Goal: Task Accomplishment & Management: Use online tool/utility

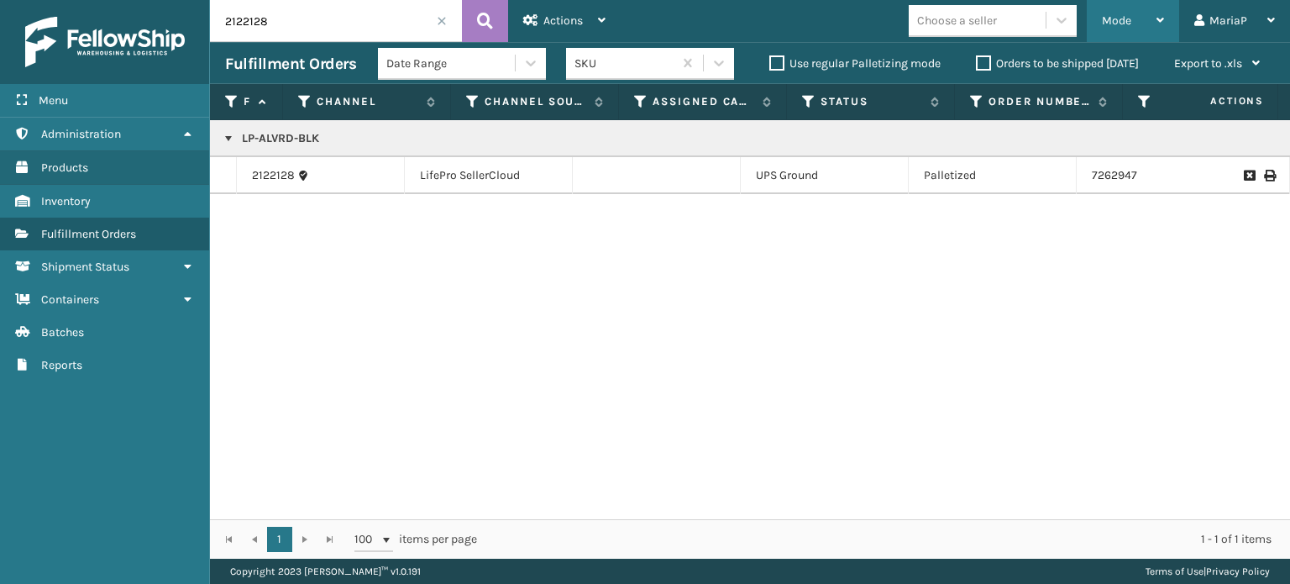
click at [1146, 24] on div "Mode" at bounding box center [1133, 21] width 62 height 42
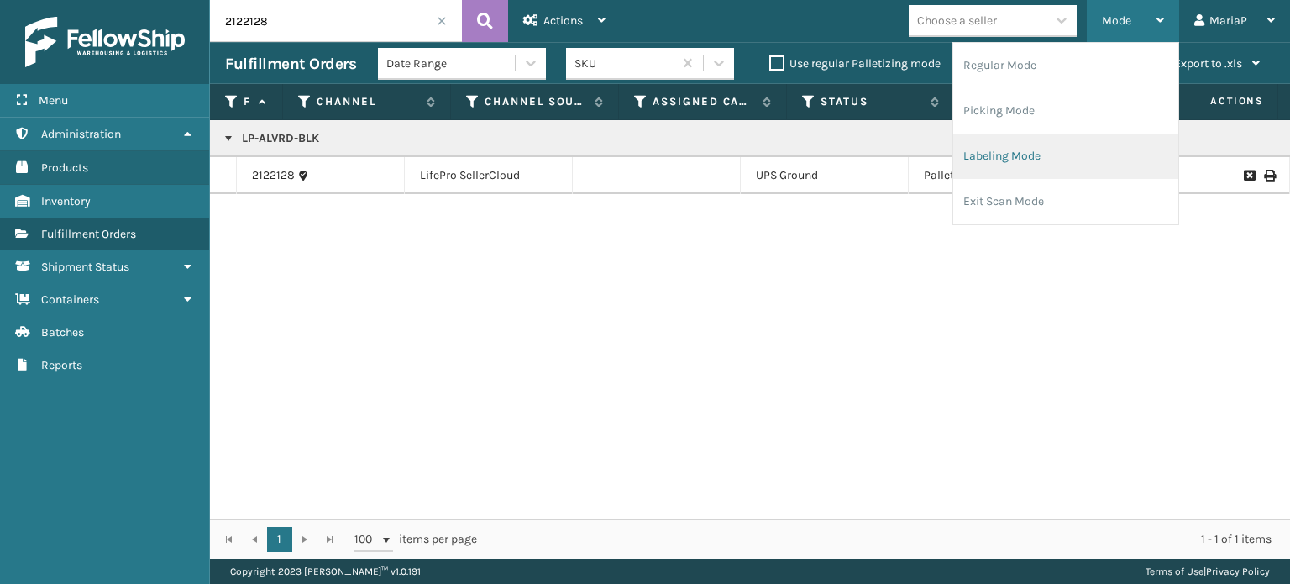
drag, startPoint x: 1070, startPoint y: 161, endPoint x: 1059, endPoint y: 161, distance: 10.1
click at [1059, 161] on li "Labeling Mode" at bounding box center [1066, 156] width 225 height 45
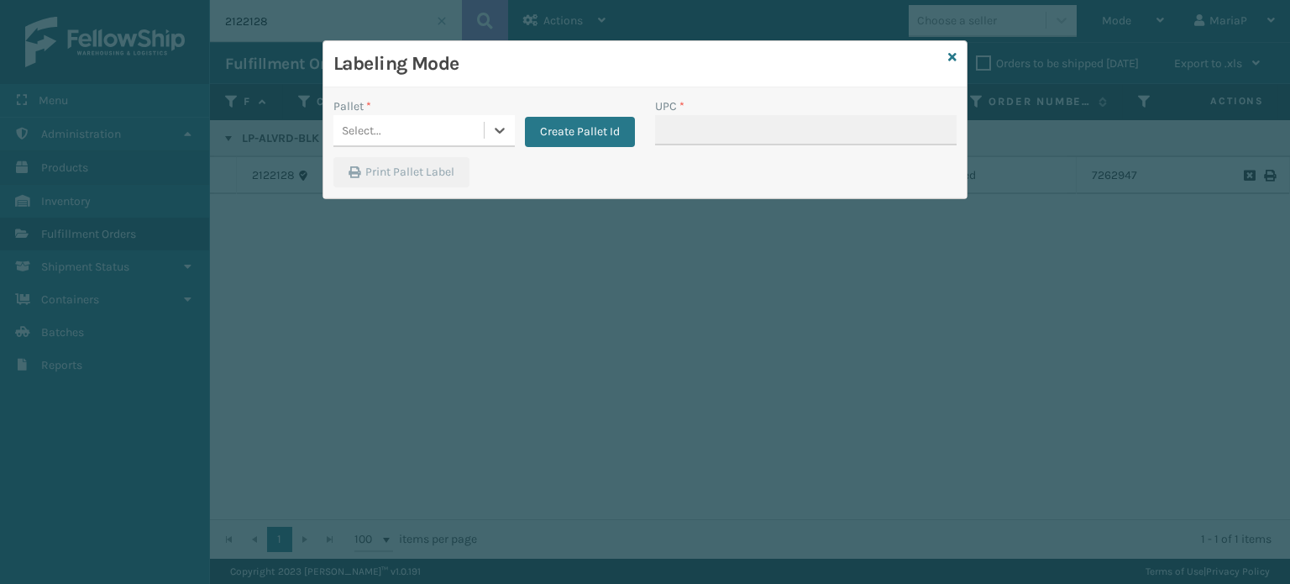
click at [451, 126] on div "Select..." at bounding box center [409, 131] width 150 height 28
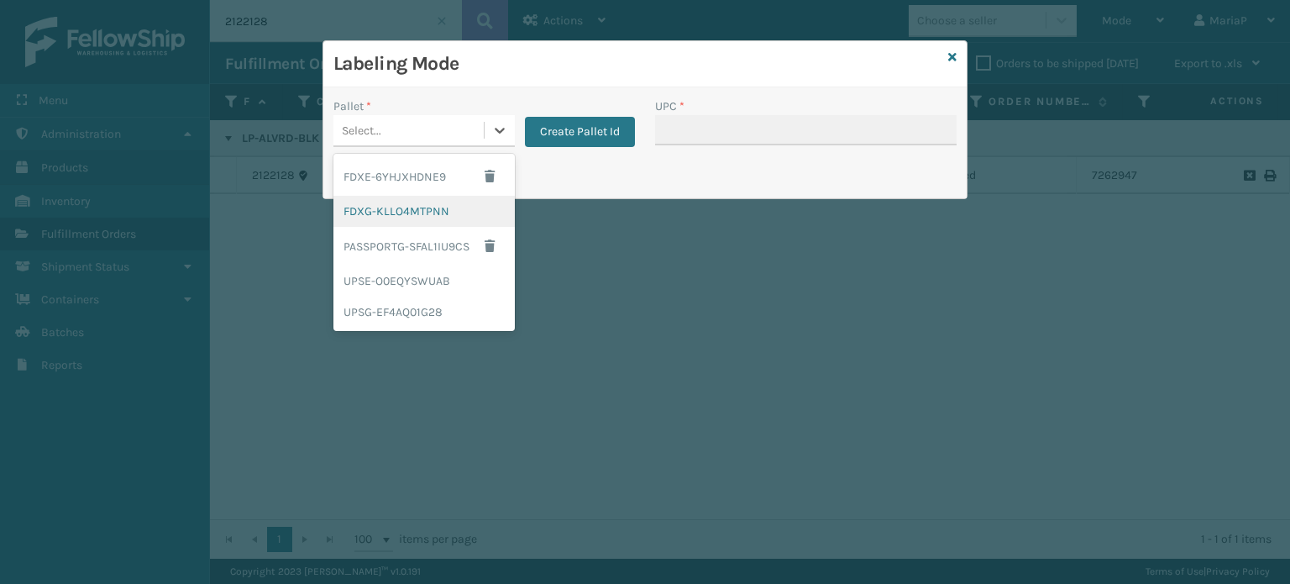
click at [411, 208] on div "FDXG-KLLO4MTPNN" at bounding box center [424, 211] width 181 height 31
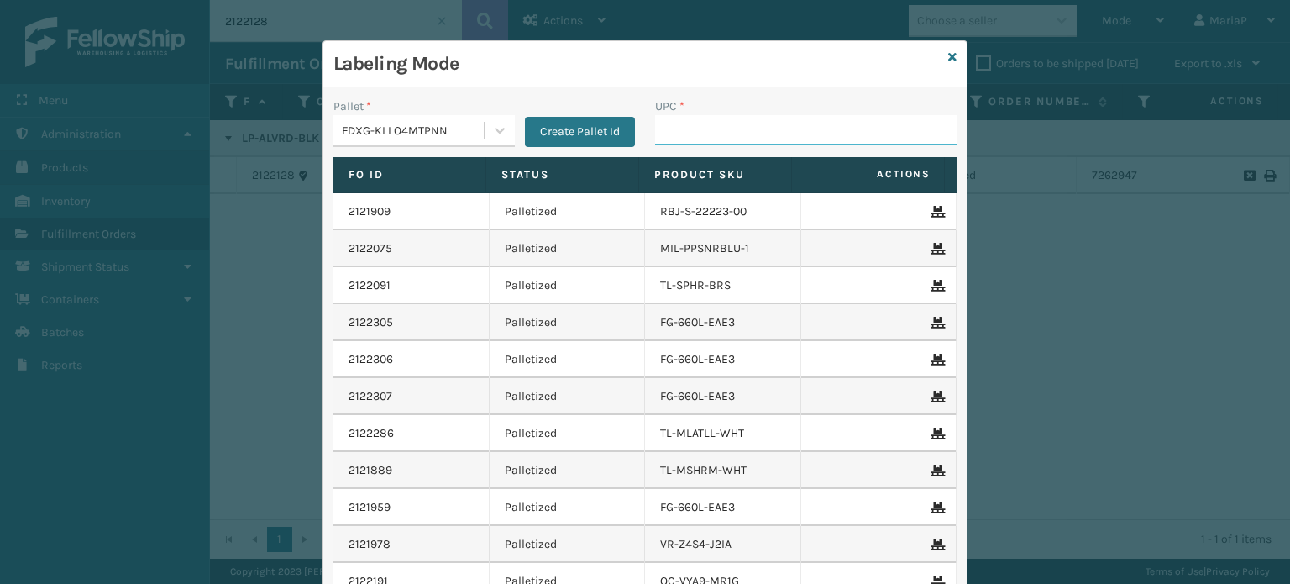
drag, startPoint x: 687, startPoint y: 134, endPoint x: 697, endPoint y: 135, distance: 10.2
click at [690, 134] on input "UPC *" at bounding box center [806, 130] width 302 height 30
type input "850040667\530"
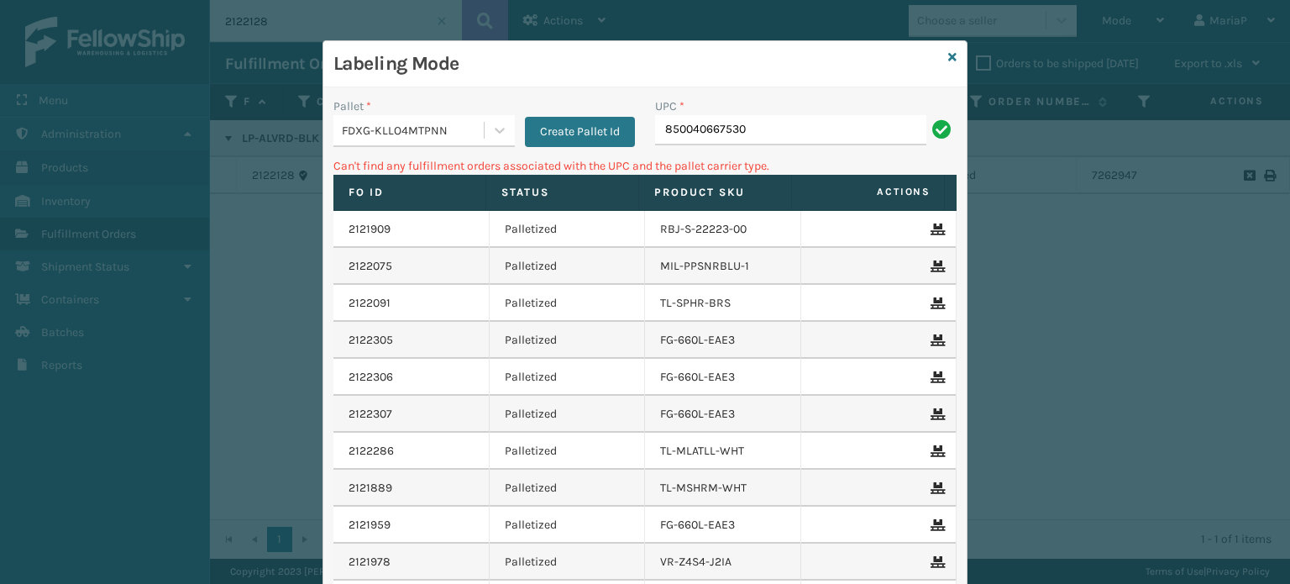
type input "850040667530"
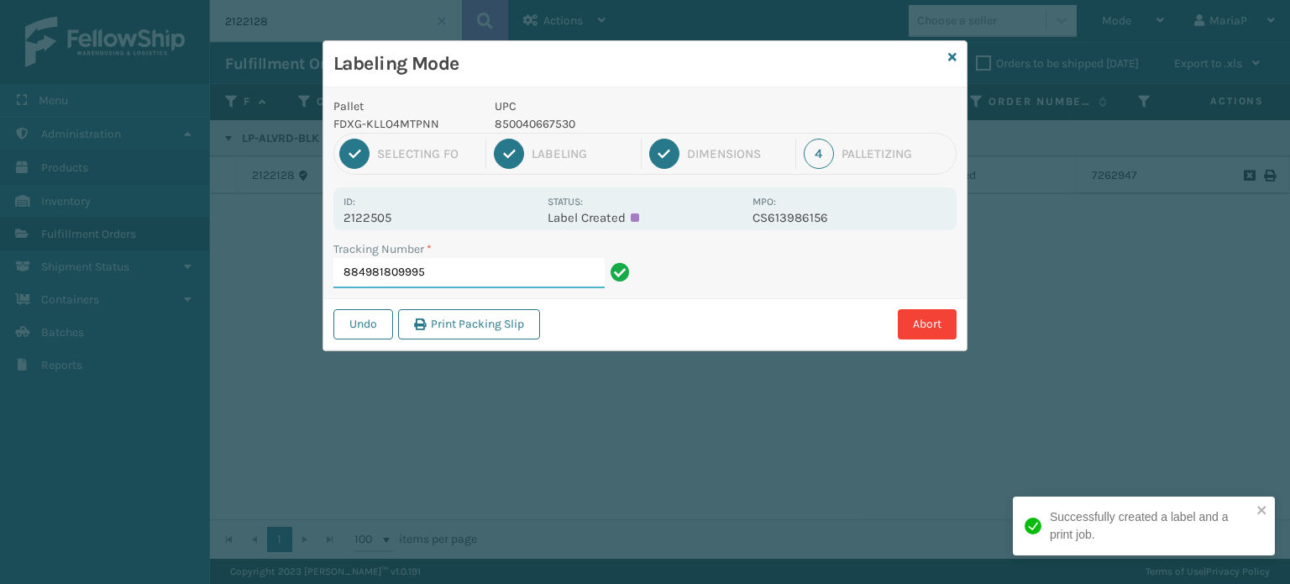
click at [436, 265] on input "884981809995" at bounding box center [469, 273] width 271 height 30
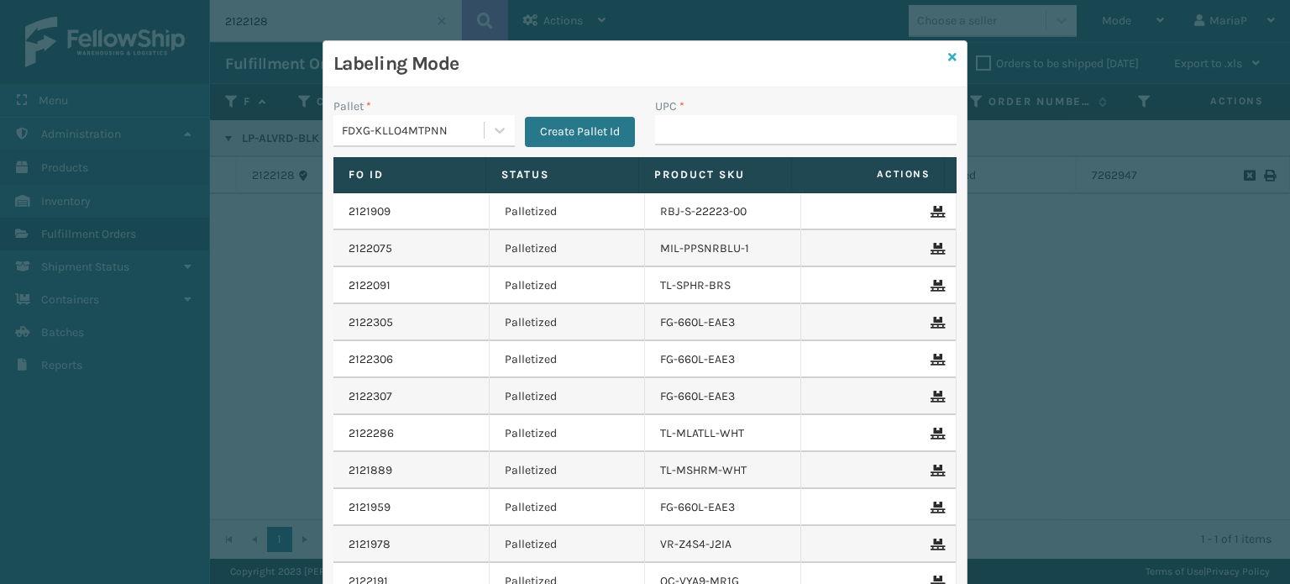
click at [949, 53] on icon at bounding box center [953, 57] width 8 height 12
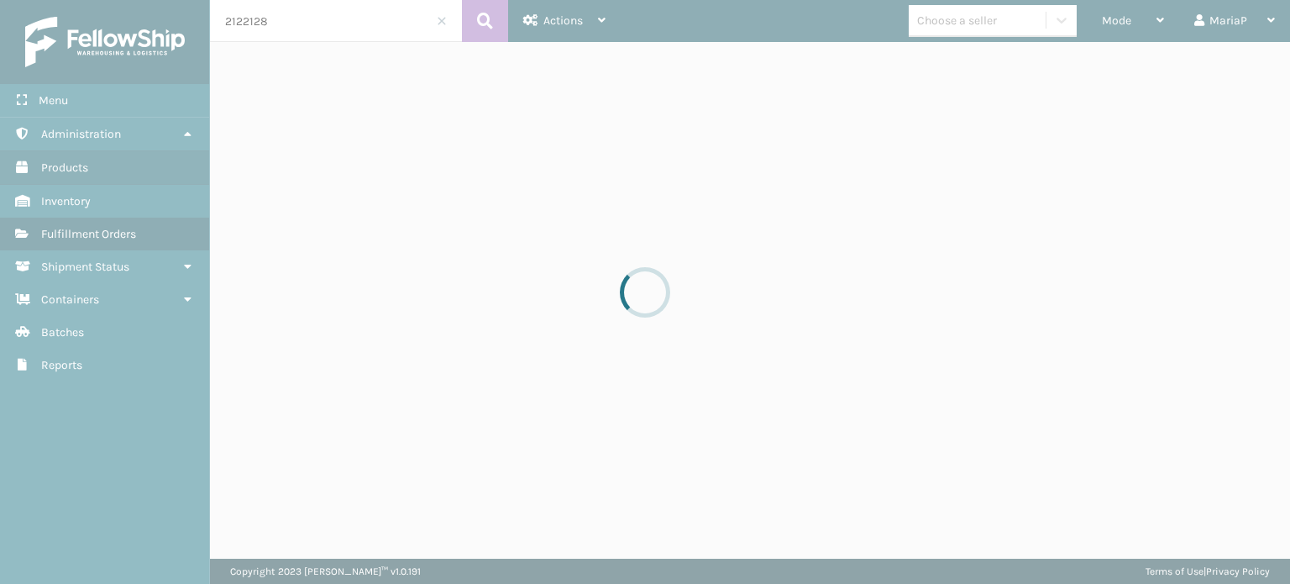
click at [957, 16] on div at bounding box center [645, 292] width 1290 height 584
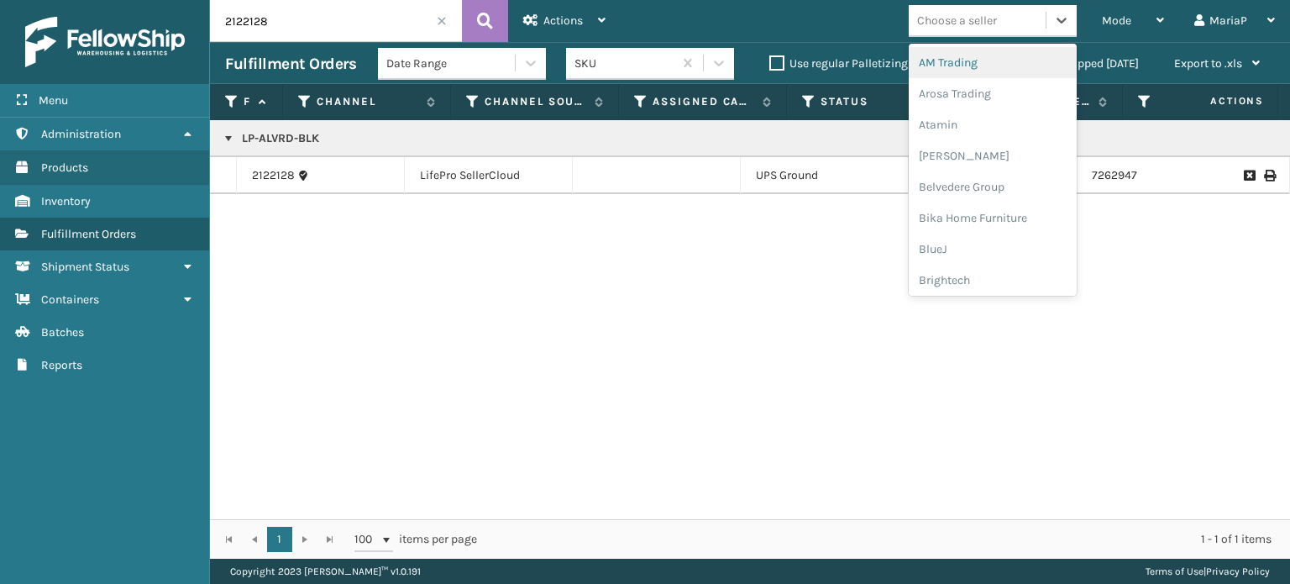
click at [957, 16] on div "Choose a seller" at bounding box center [957, 21] width 80 height 18
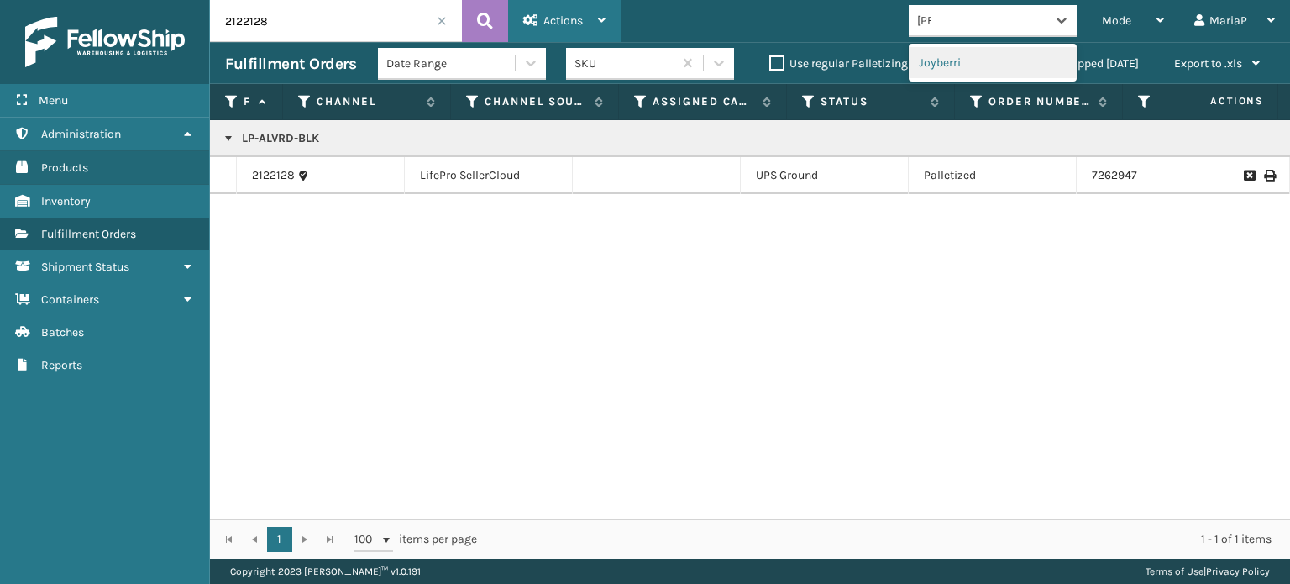
type input "[PERSON_NAME]"
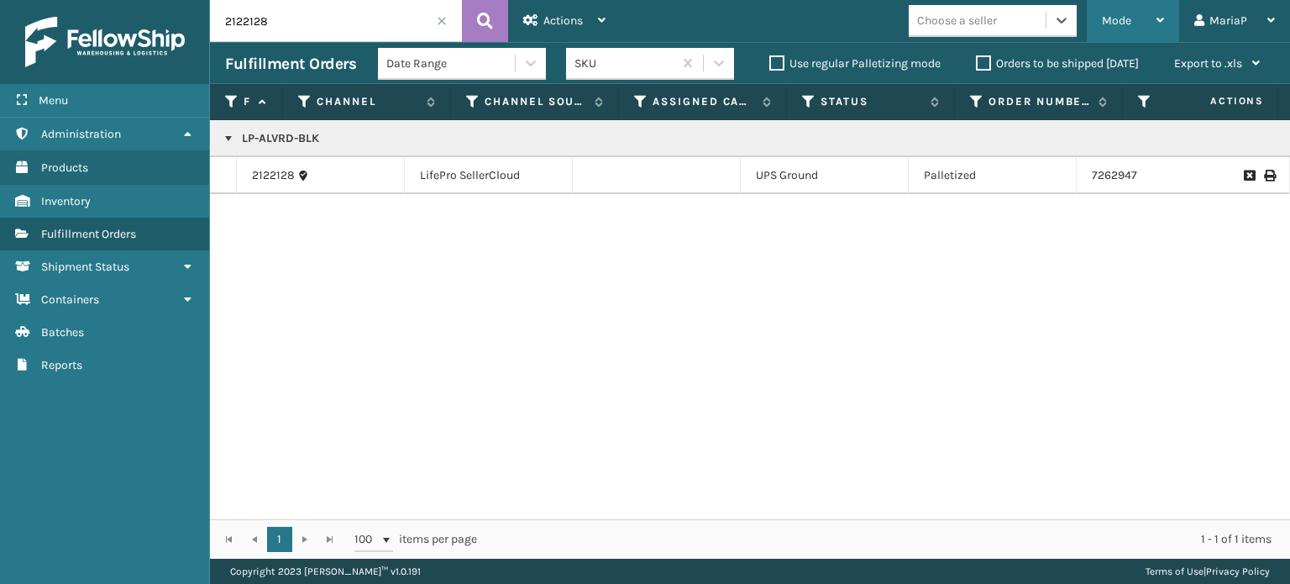
click at [1108, 17] on span "Mode" at bounding box center [1116, 20] width 29 height 14
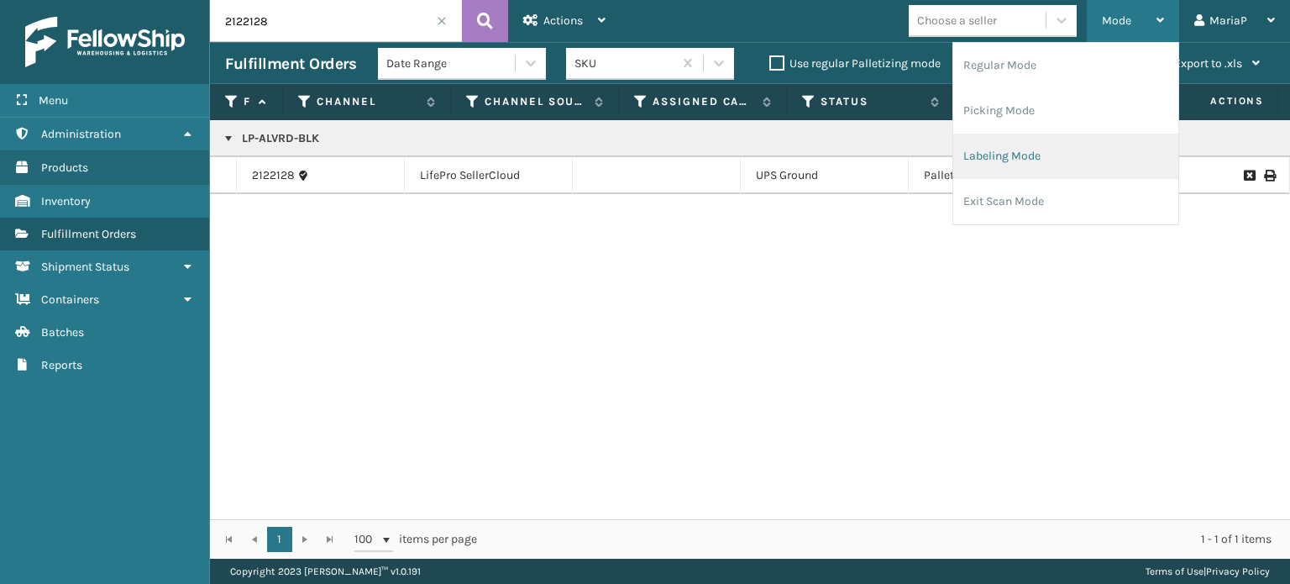
click at [1017, 151] on li "Labeling Mode" at bounding box center [1066, 156] width 225 height 45
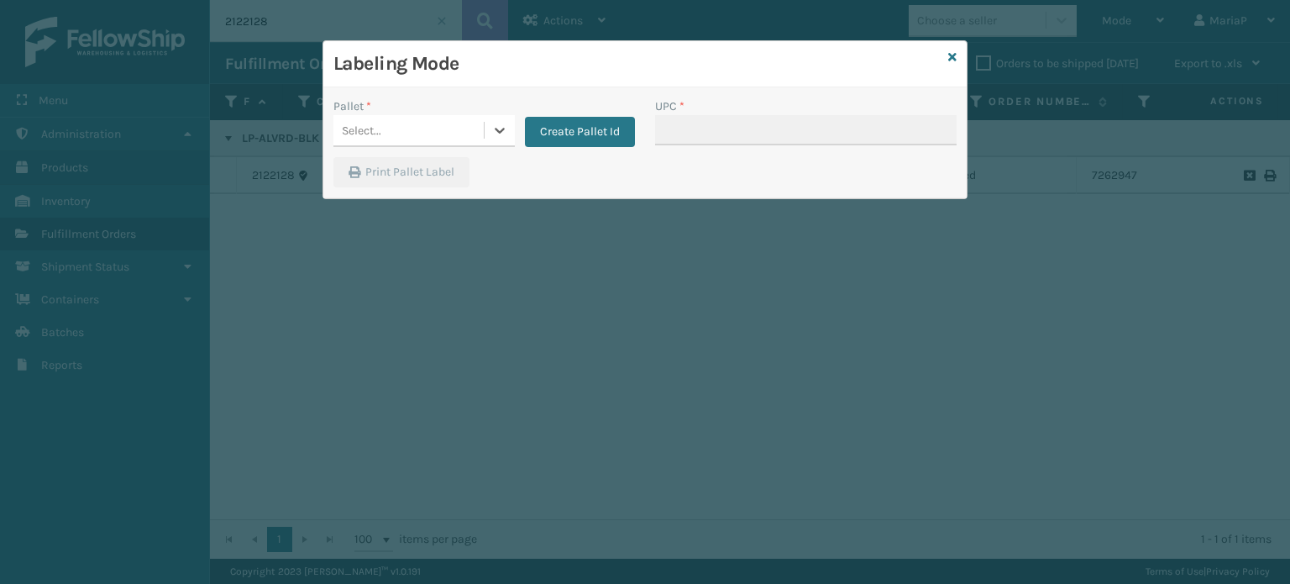
drag, startPoint x: 439, startPoint y: 125, endPoint x: 450, endPoint y: 140, distance: 18.7
click at [440, 125] on div "Select..." at bounding box center [409, 131] width 150 height 28
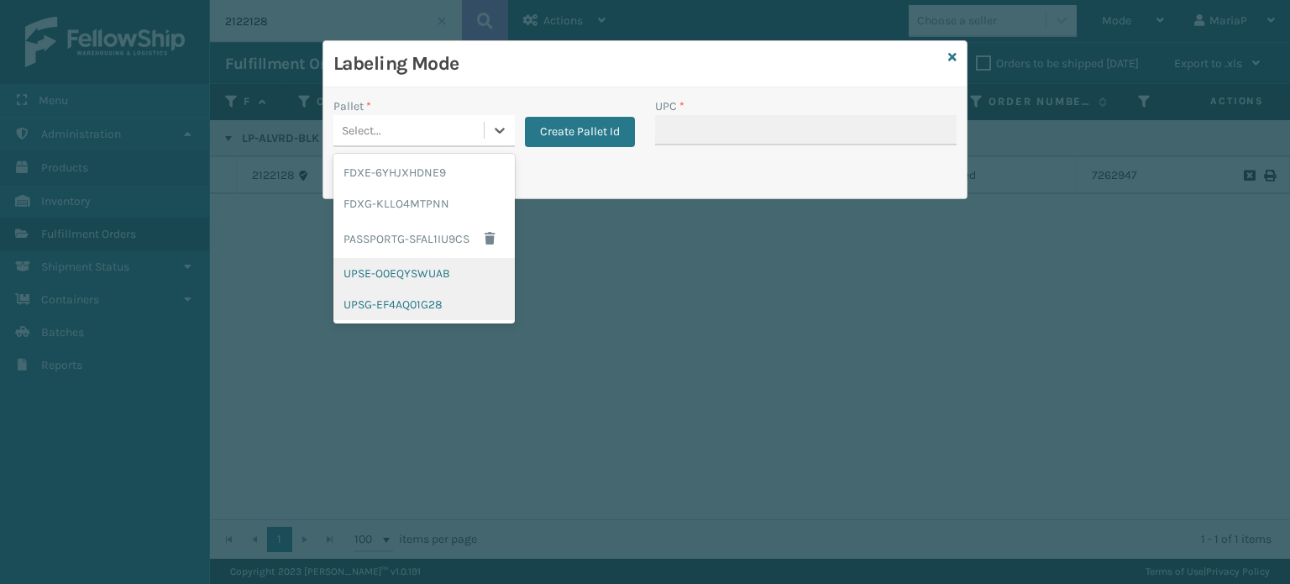
click at [483, 260] on div "UPSE-O0EQYSWUAB" at bounding box center [424, 273] width 181 height 31
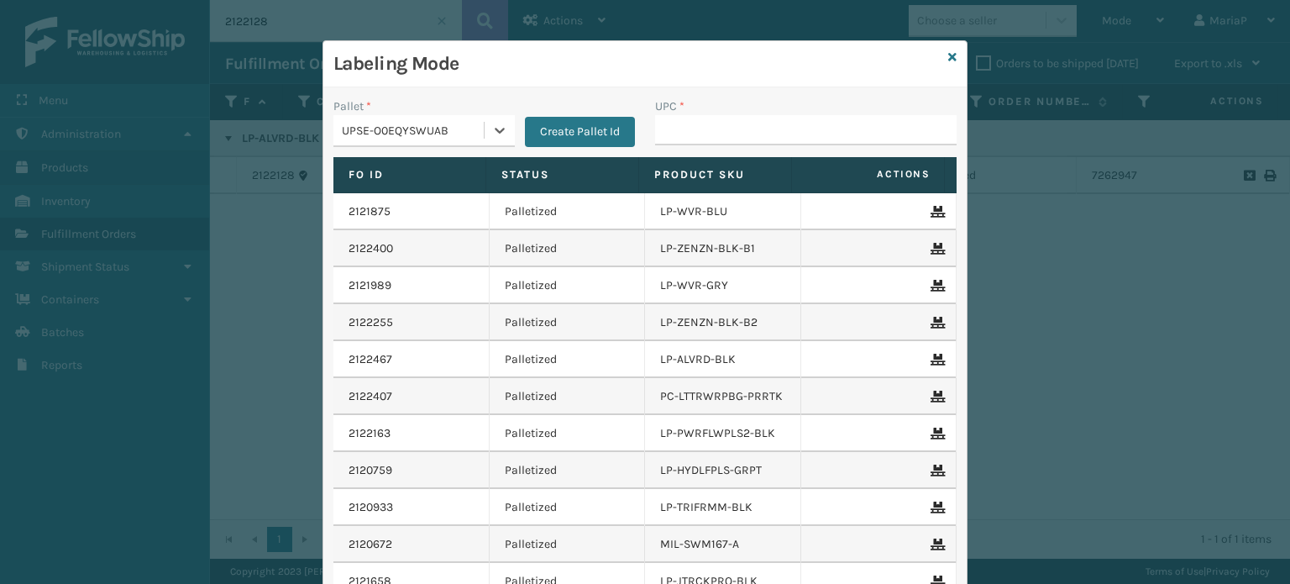
click at [462, 133] on div "UPSE-O0EQYSWUAB" at bounding box center [414, 131] width 144 height 18
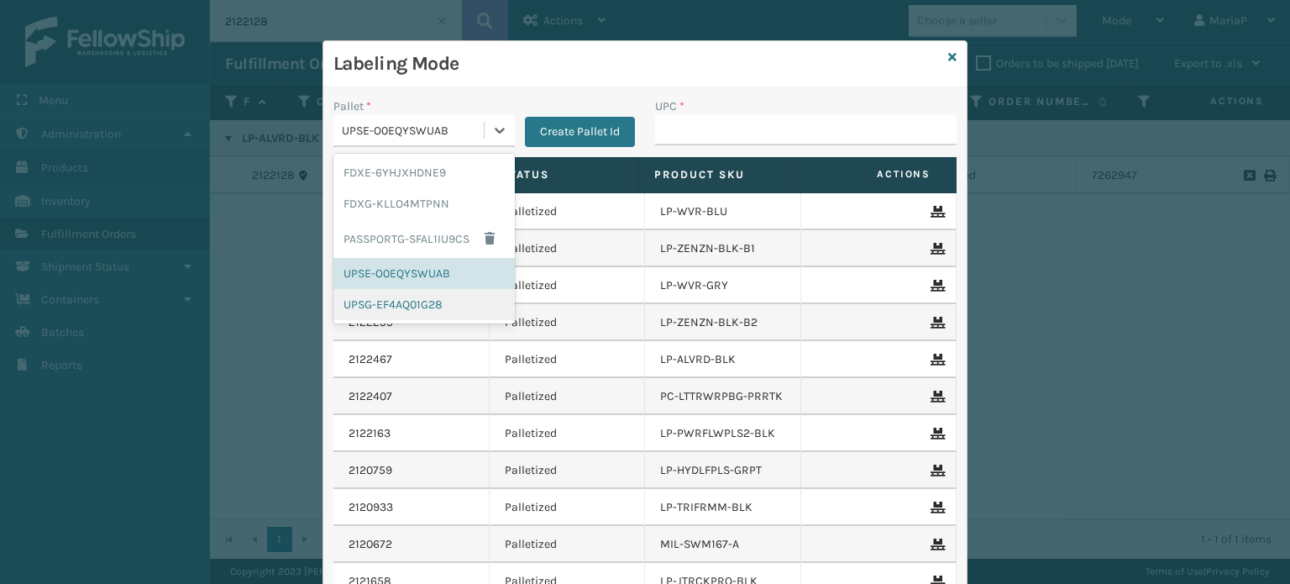
click at [440, 297] on div "UPSG-EF4AQ01G28" at bounding box center [424, 304] width 181 height 31
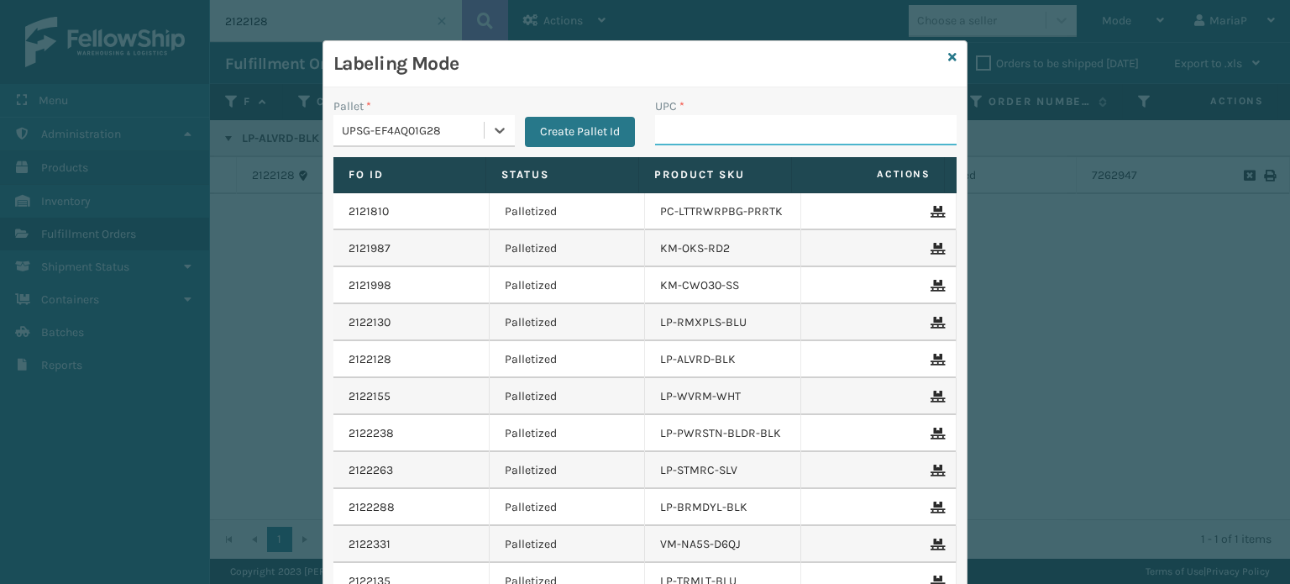
click at [676, 132] on input "UPC *" at bounding box center [806, 130] width 302 height 30
paste input "840985117917"
type input "840985117917"
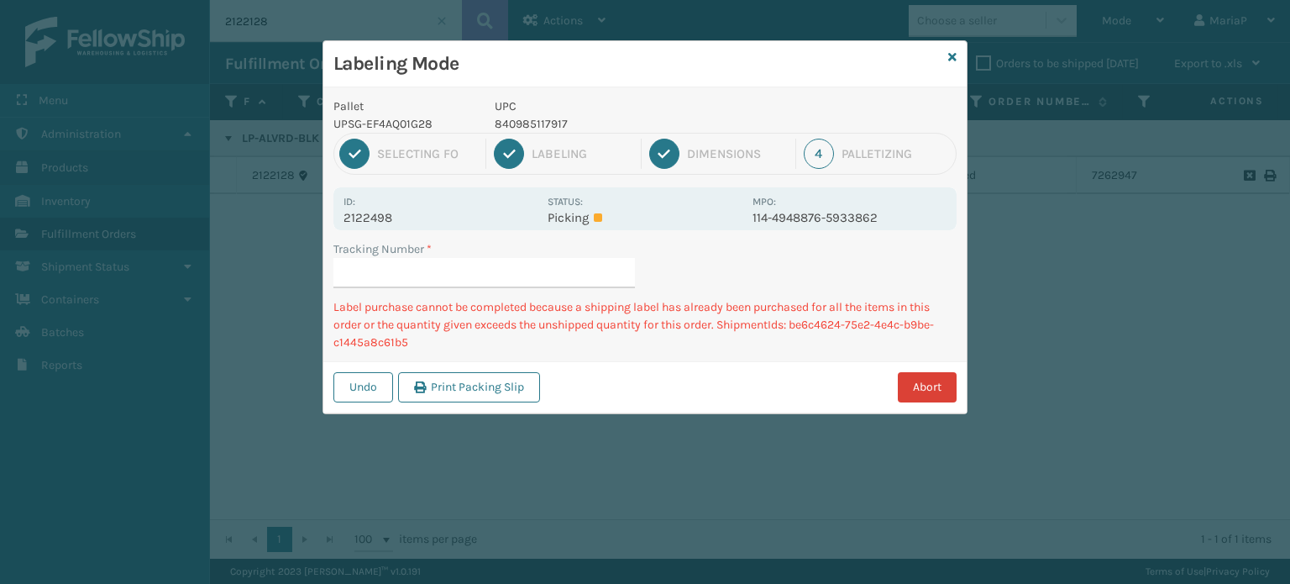
click at [908, 383] on button "Abort" at bounding box center [927, 387] width 59 height 30
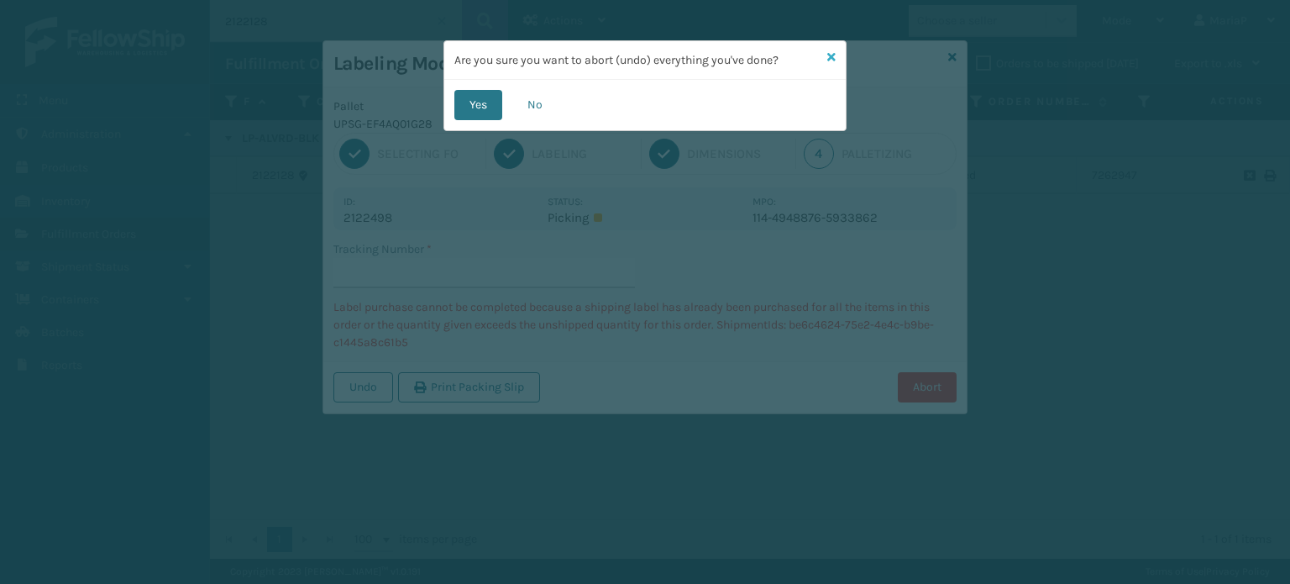
click at [831, 53] on icon at bounding box center [832, 57] width 8 height 12
click at [831, 53] on h3 "Labeling Mode" at bounding box center [638, 63] width 608 height 25
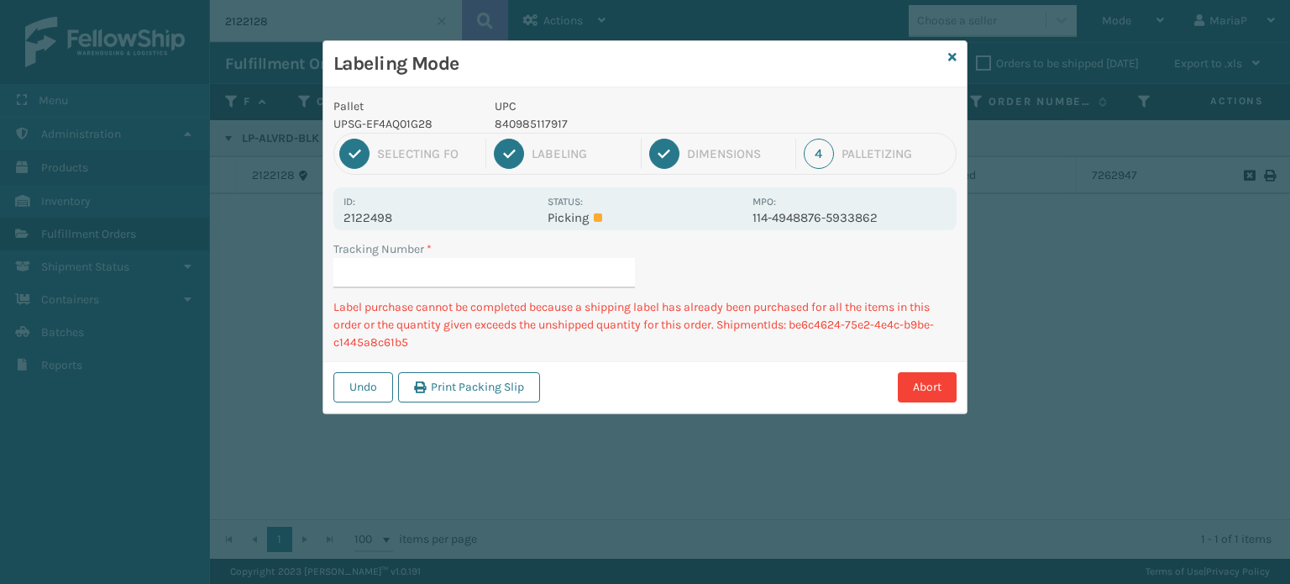
click at [959, 56] on div "Labeling Mode" at bounding box center [645, 64] width 644 height 46
click at [952, 50] on link at bounding box center [953, 58] width 8 height 18
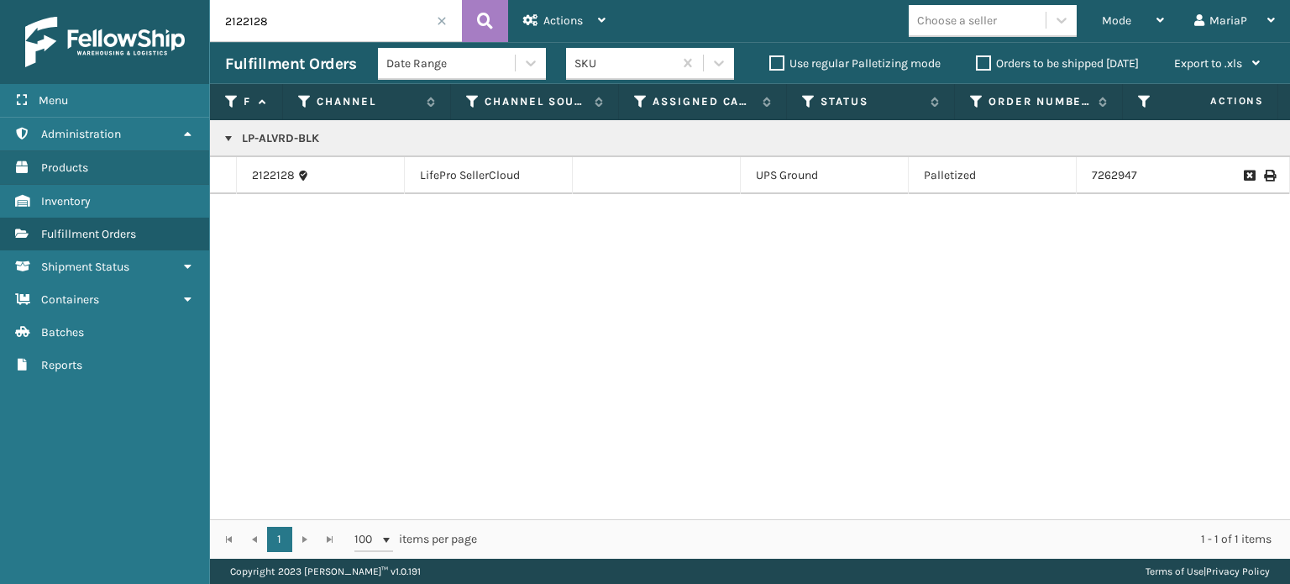
click at [446, 25] on div "2122128" at bounding box center [336, 21] width 252 height 42
click at [441, 18] on span at bounding box center [442, 21] width 10 height 10
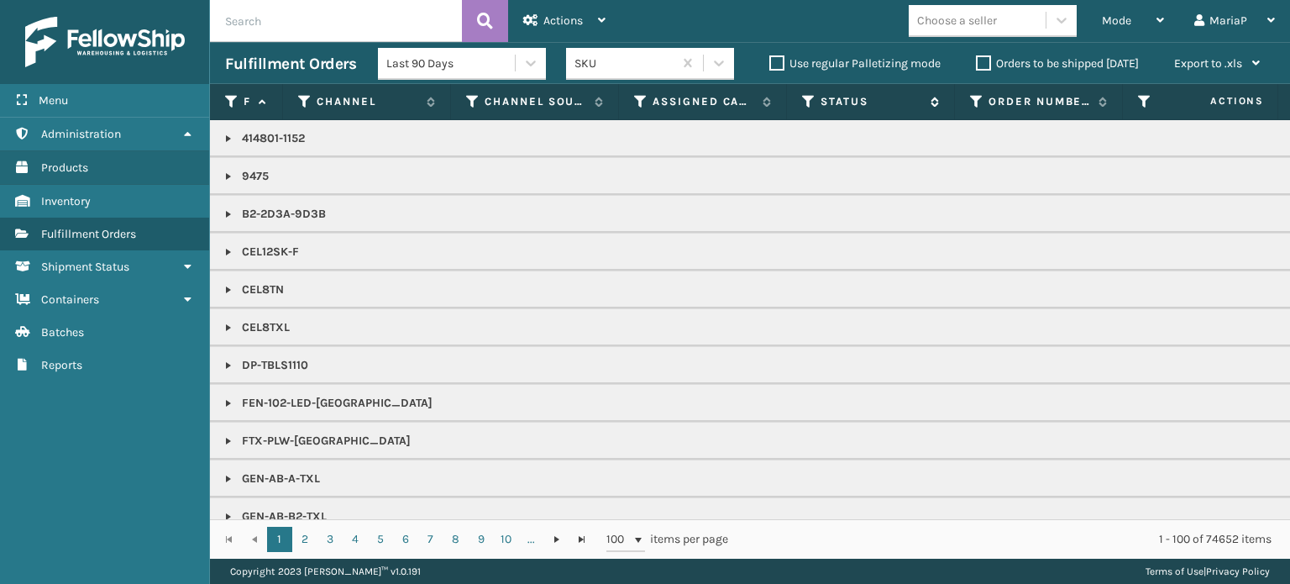
click at [808, 105] on icon at bounding box center [808, 101] width 13 height 15
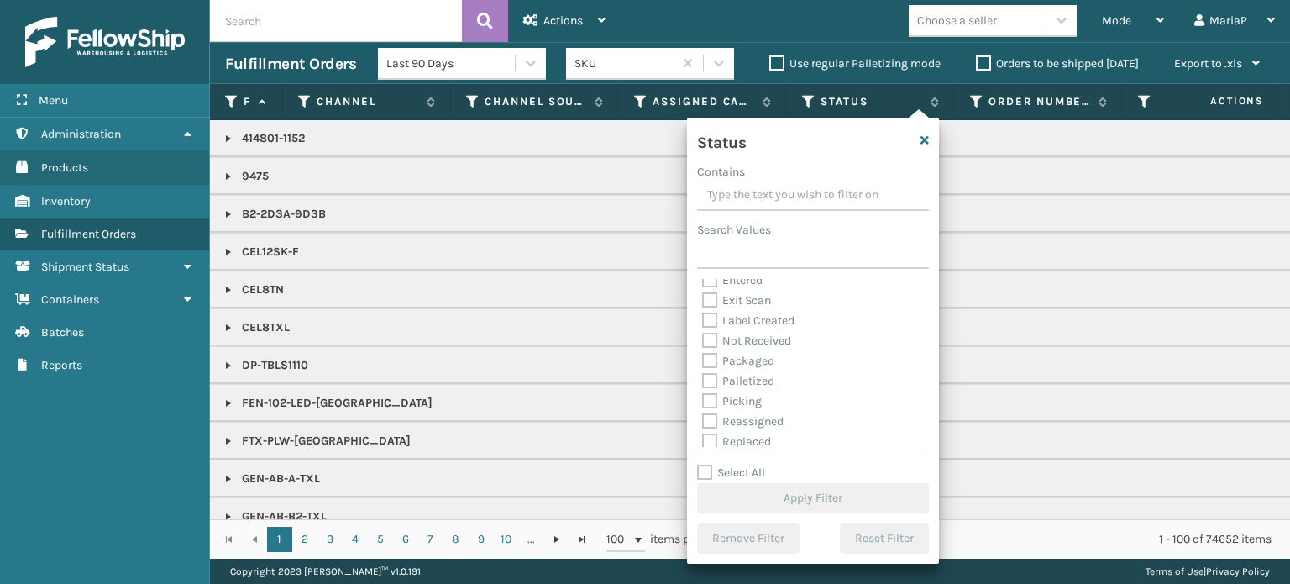
scroll to position [94, 0]
click at [707, 356] on label "Picking" at bounding box center [732, 356] width 60 height 14
click at [703, 356] on input "Picking" at bounding box center [702, 351] width 1 height 11
checkbox input "true"
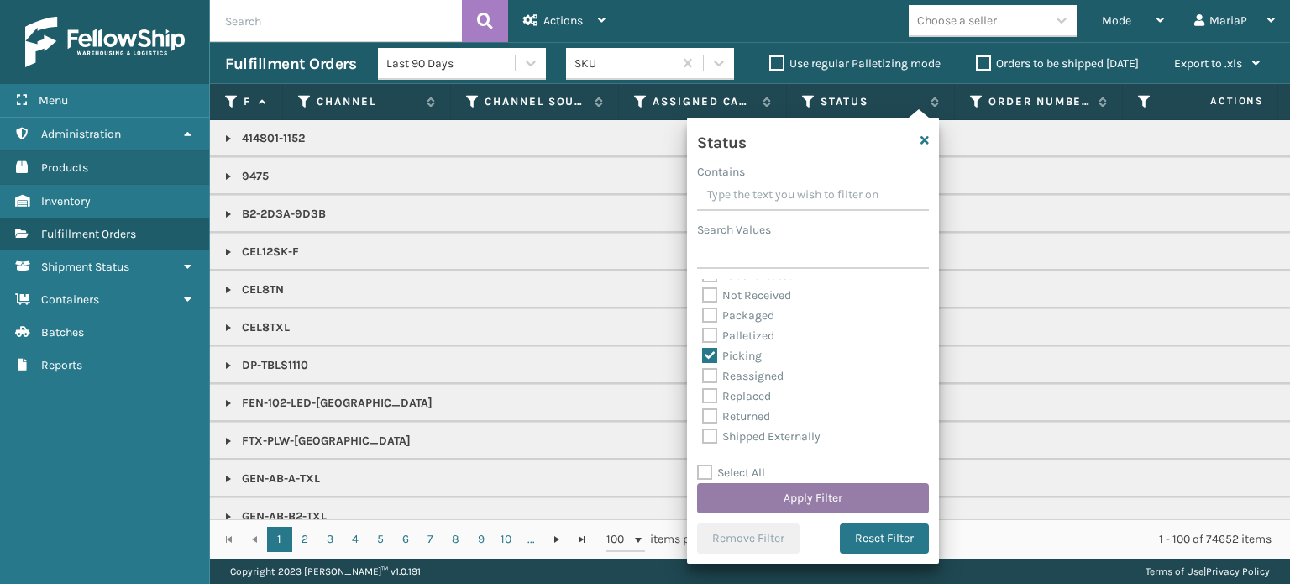
click at [876, 510] on button "Apply Filter" at bounding box center [813, 498] width 232 height 30
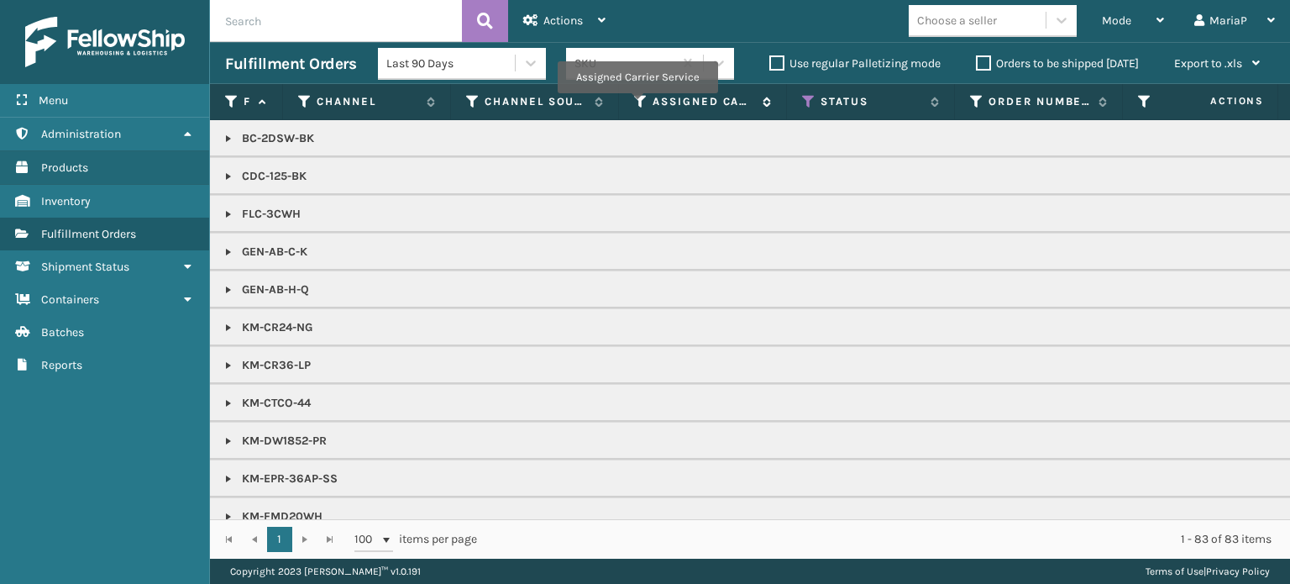
click at [641, 101] on icon at bounding box center [640, 101] width 13 height 15
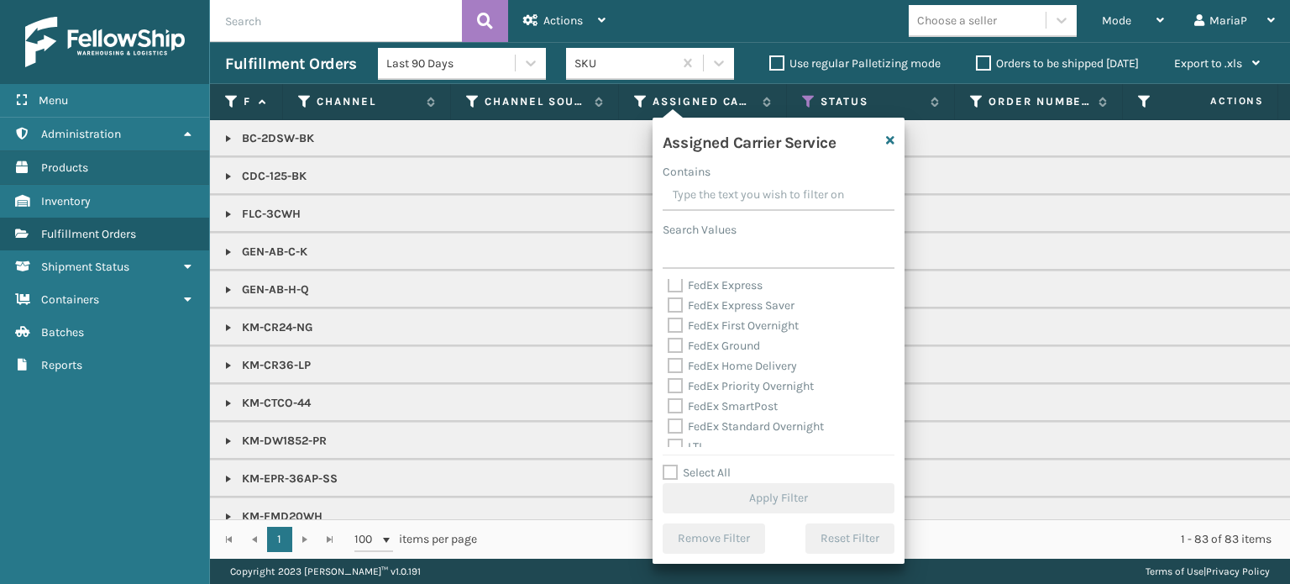
scroll to position [252, 0]
click at [679, 471] on label "Select All" at bounding box center [697, 472] width 68 height 14
click at [679, 465] on input "Select All" at bounding box center [789, 464] width 252 height 2
checkbox input "true"
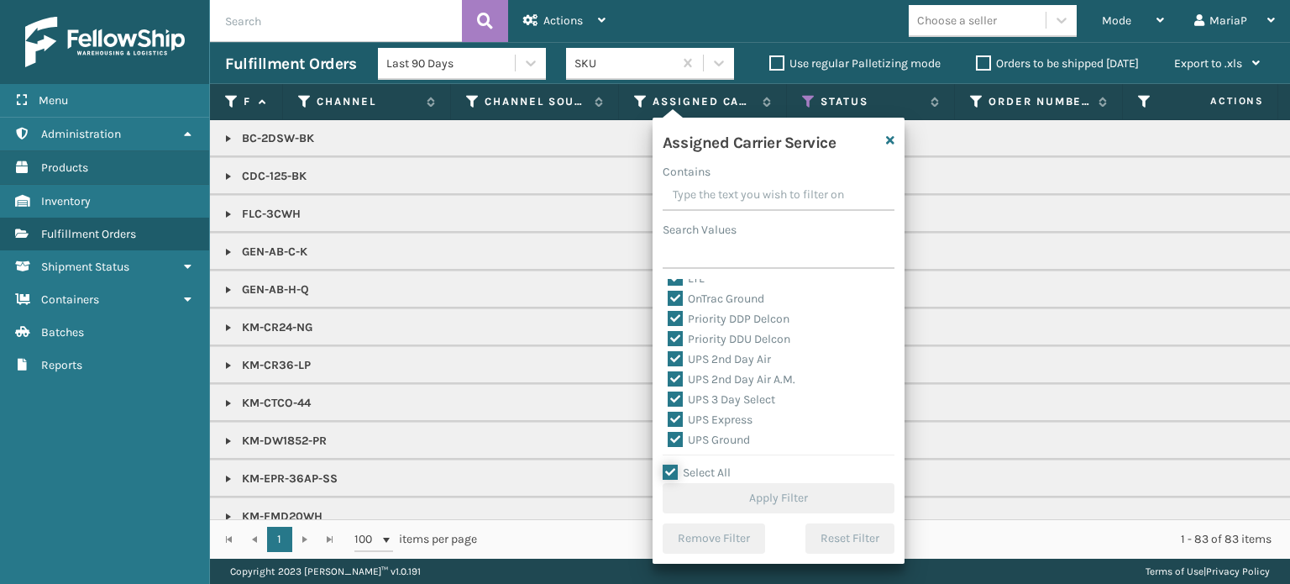
checkbox input "true"
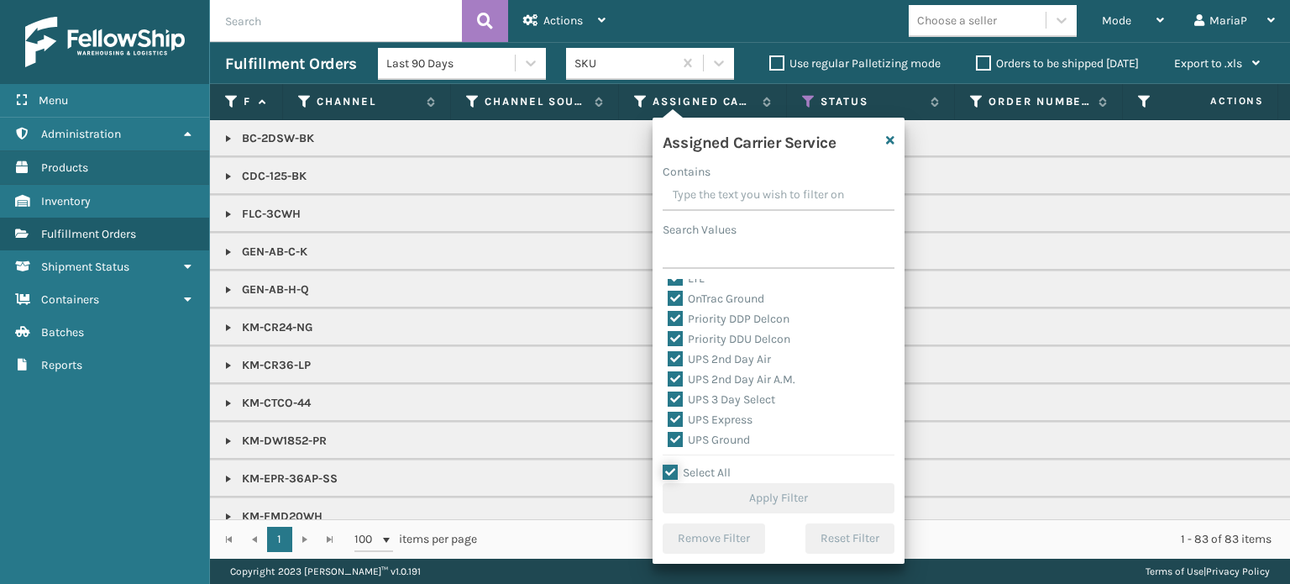
checkbox input "true"
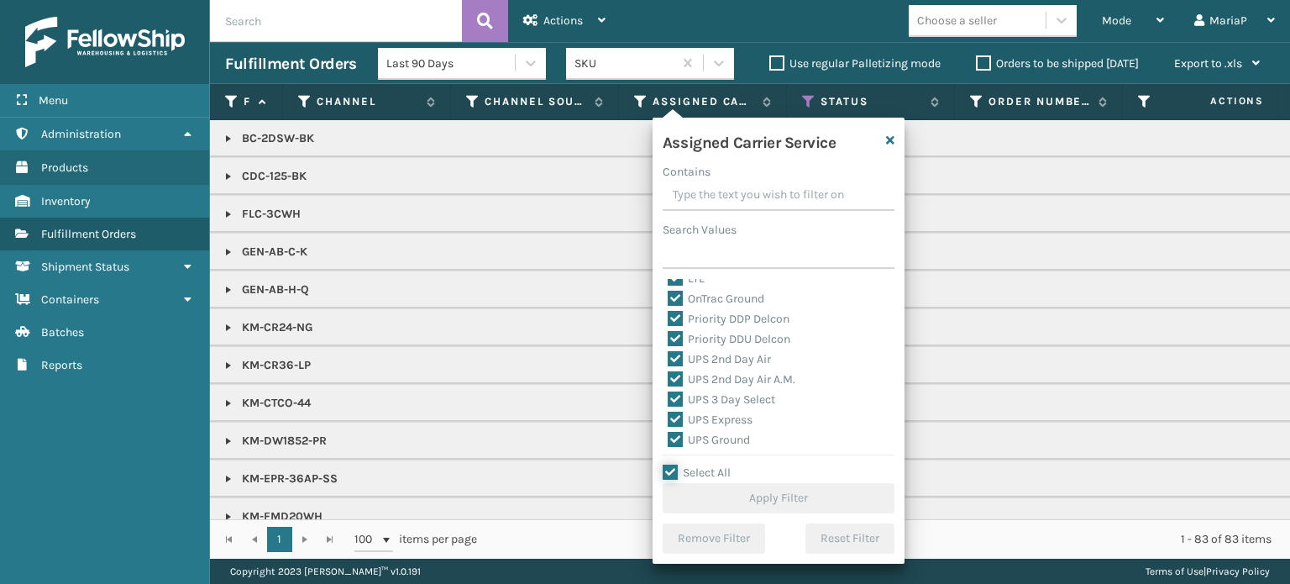
checkbox input "true"
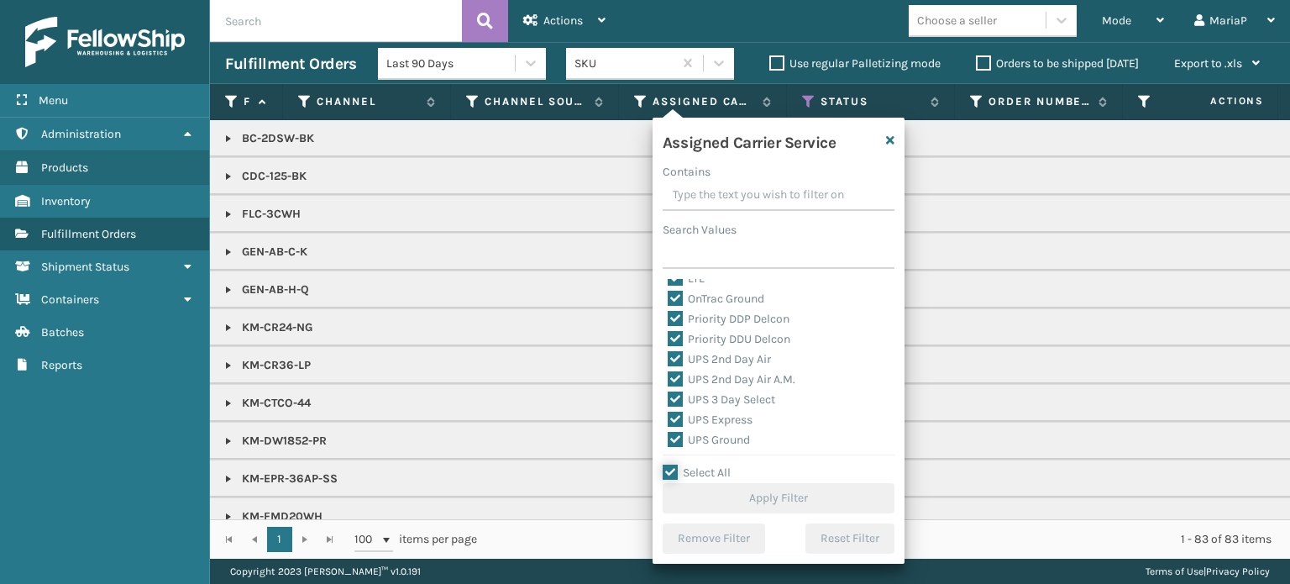
checkbox input "true"
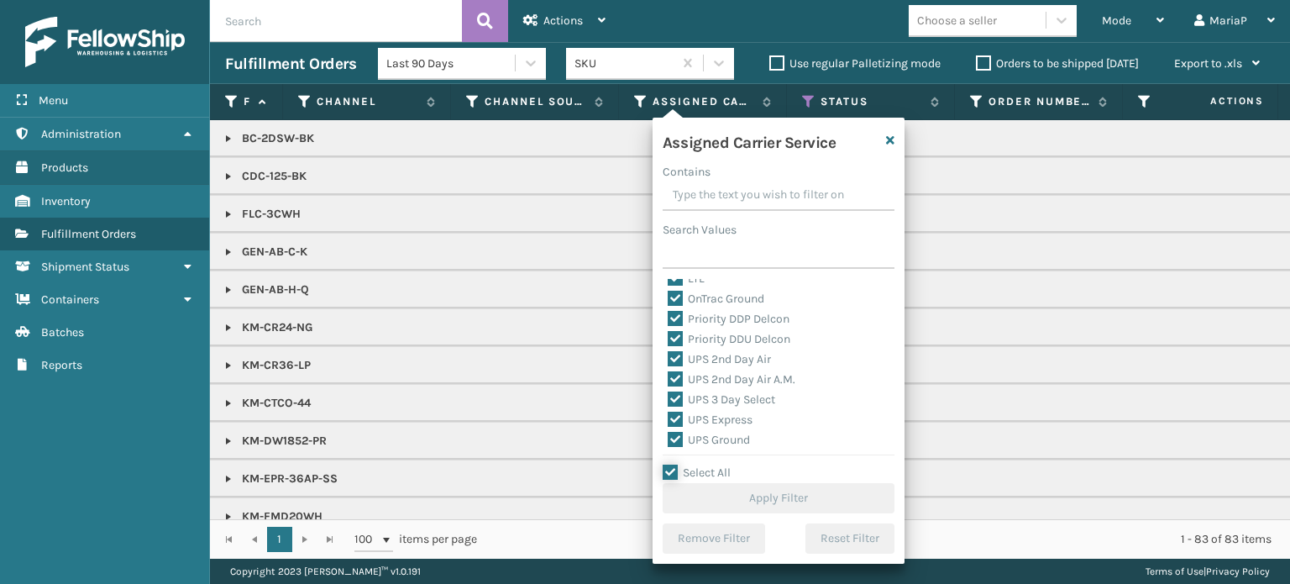
checkbox input "true"
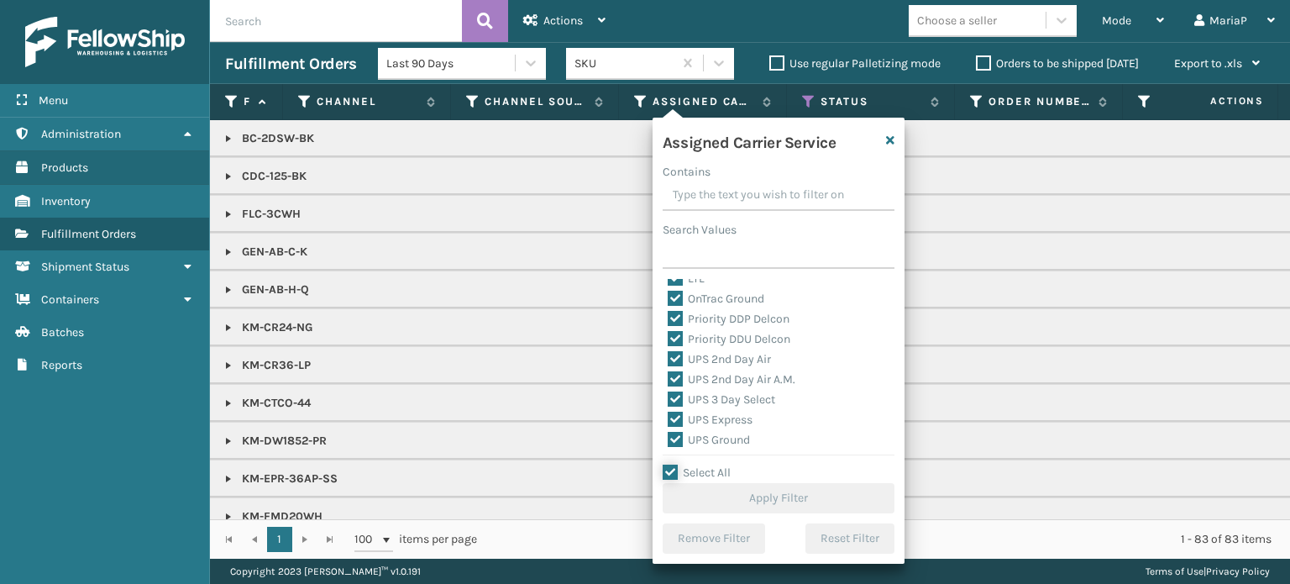
checkbox input "true"
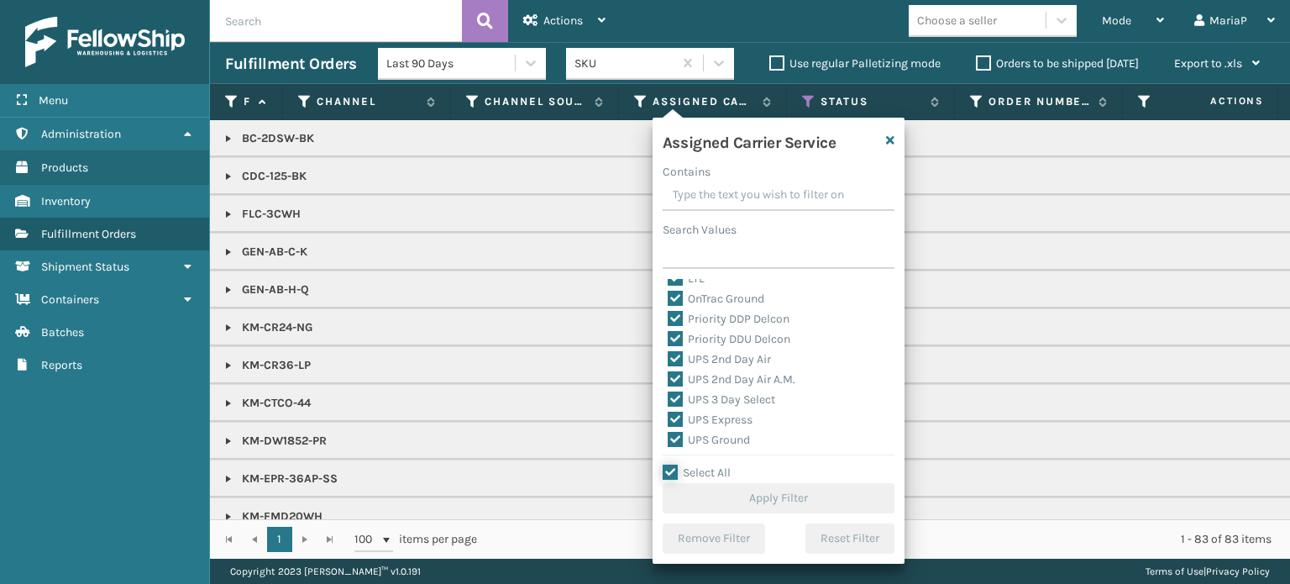
checkbox input "true"
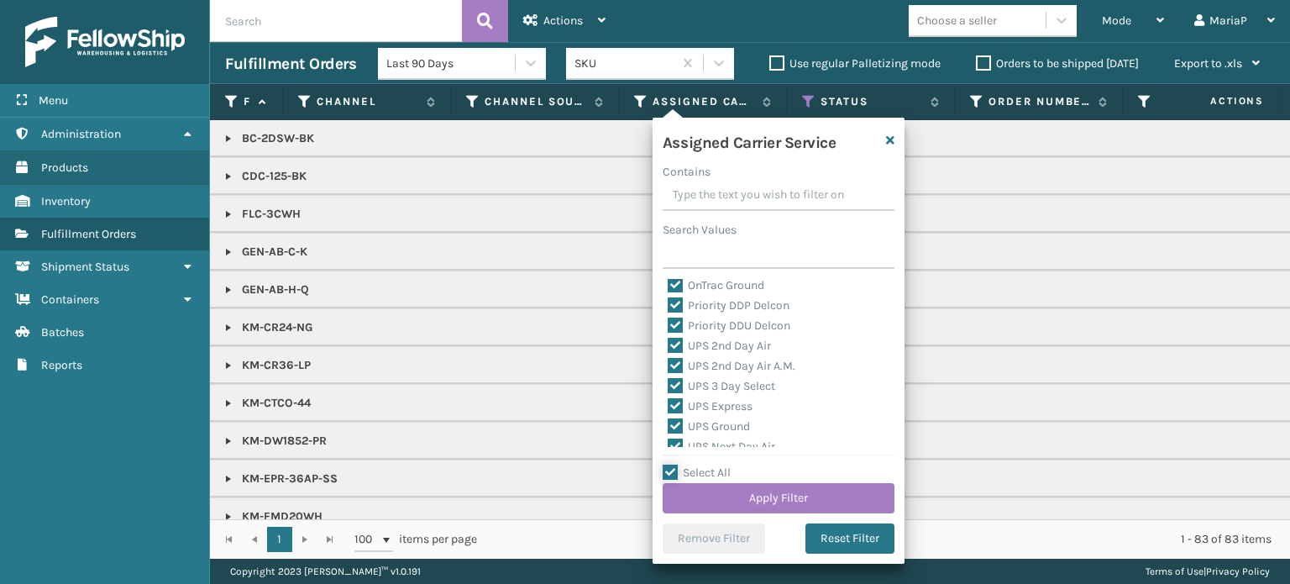
scroll to position [181, 0]
click at [675, 344] on label "LTL" at bounding box center [686, 349] width 37 height 14
click at [669, 344] on input "LTL" at bounding box center [668, 344] width 1 height 11
checkbox input "false"
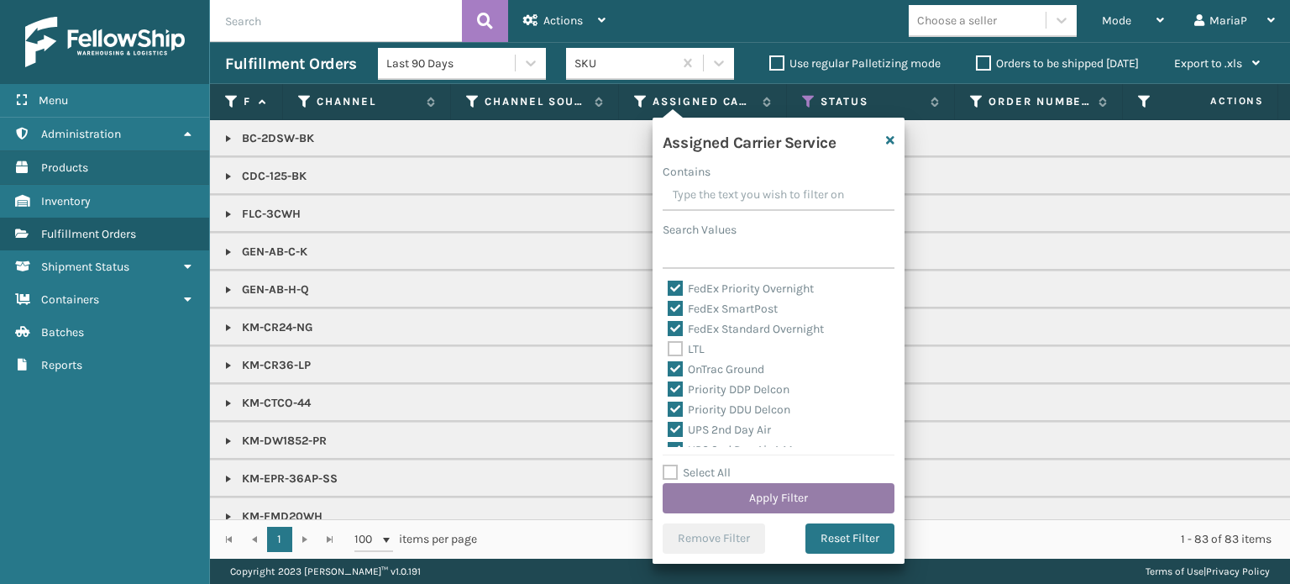
click at [854, 485] on button "Apply Filter" at bounding box center [779, 498] width 232 height 30
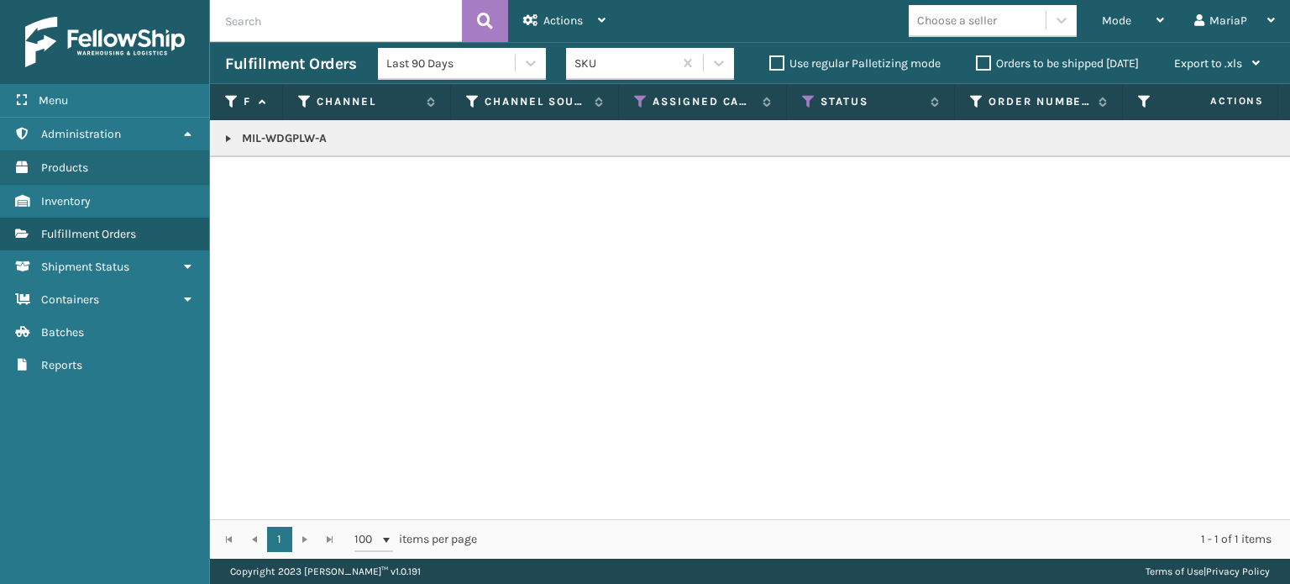
click at [234, 138] on link at bounding box center [228, 138] width 13 height 13
click at [1112, 18] on span "Mode" at bounding box center [1116, 20] width 29 height 14
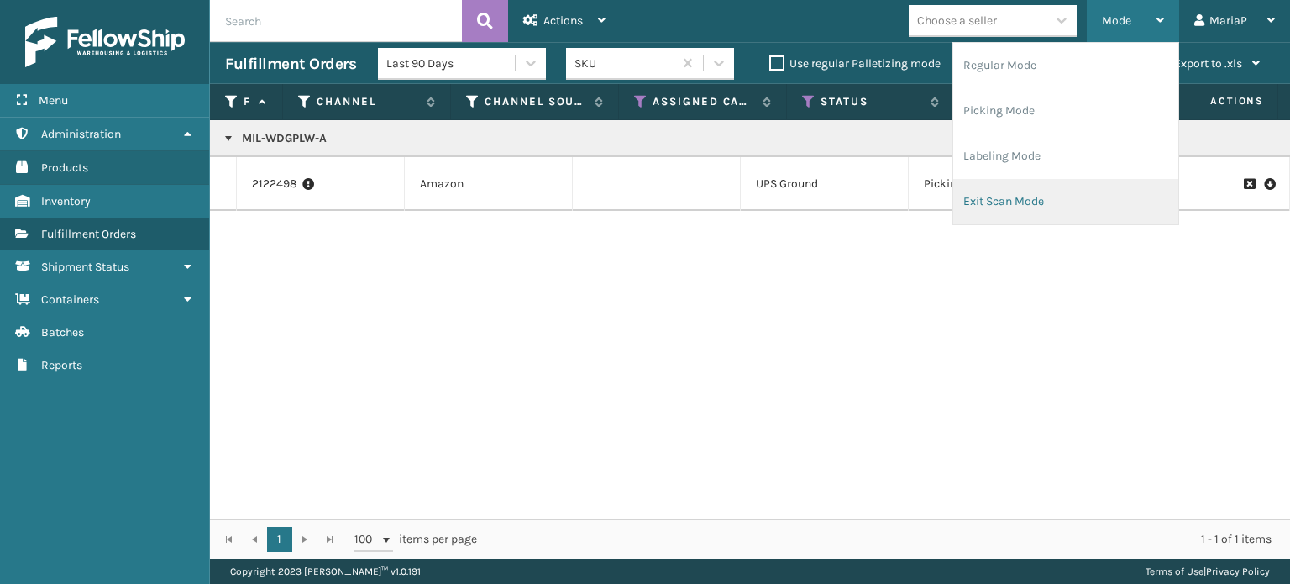
click at [1003, 188] on li "Exit Scan Mode" at bounding box center [1066, 201] width 225 height 45
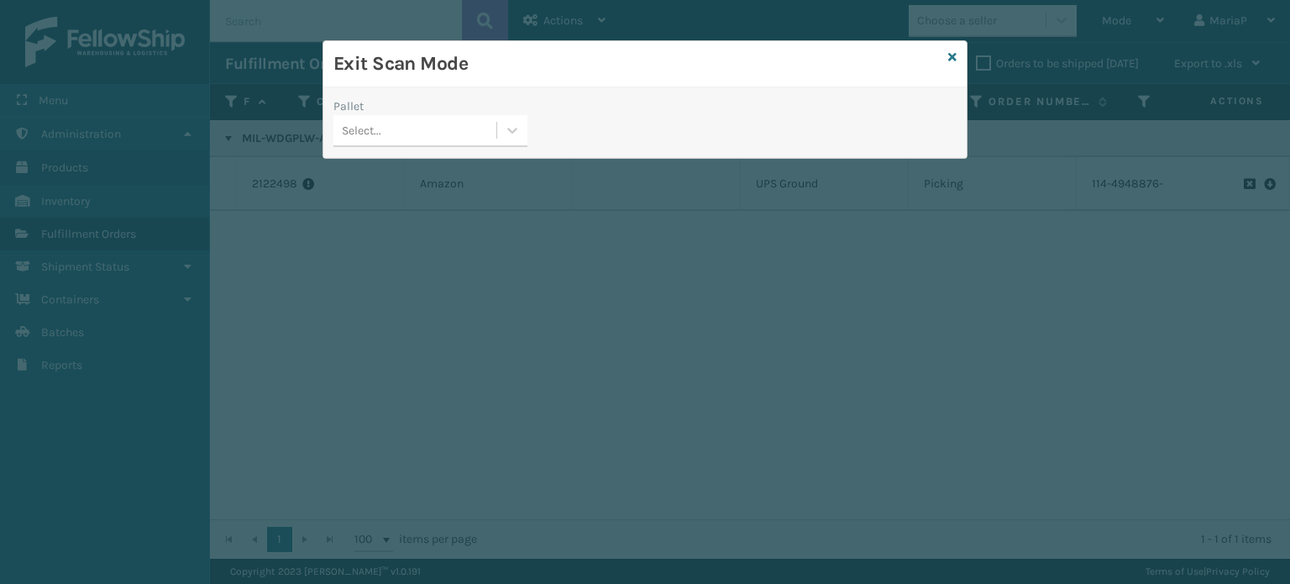
drag, startPoint x: 370, startPoint y: 132, endPoint x: 370, endPoint y: 146, distance: 14.3
click at [372, 132] on div "Select..." at bounding box center [361, 131] width 39 height 18
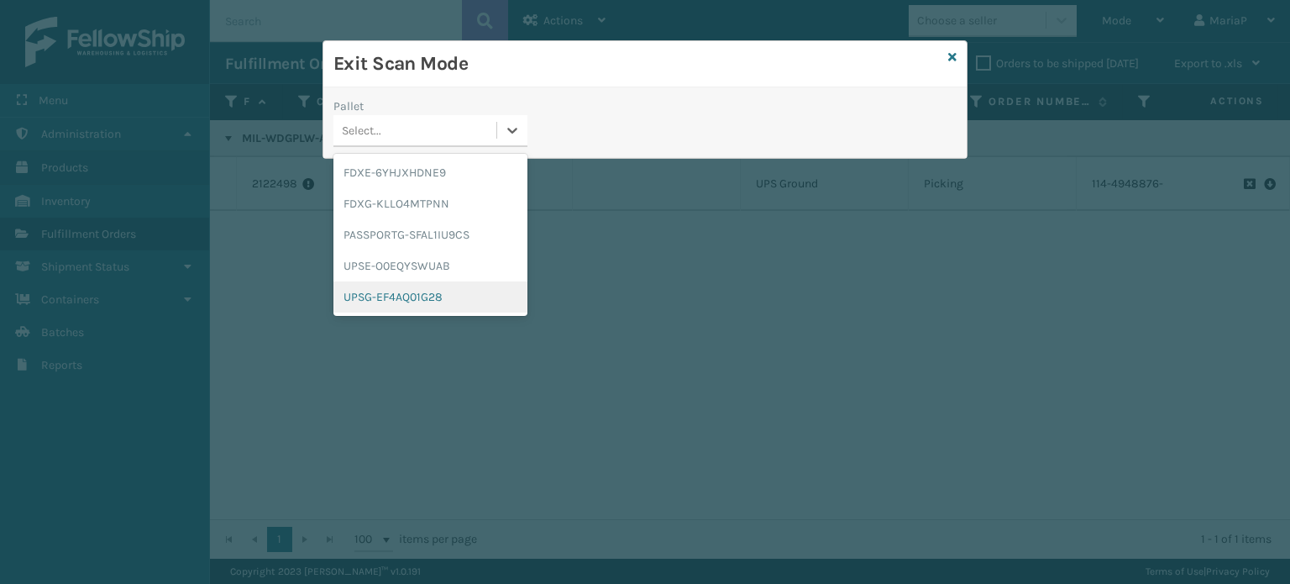
drag, startPoint x: 404, startPoint y: 293, endPoint x: 420, endPoint y: 252, distance: 44.2
click at [406, 293] on div "UPSG-EF4AQ01G28" at bounding box center [431, 296] width 194 height 31
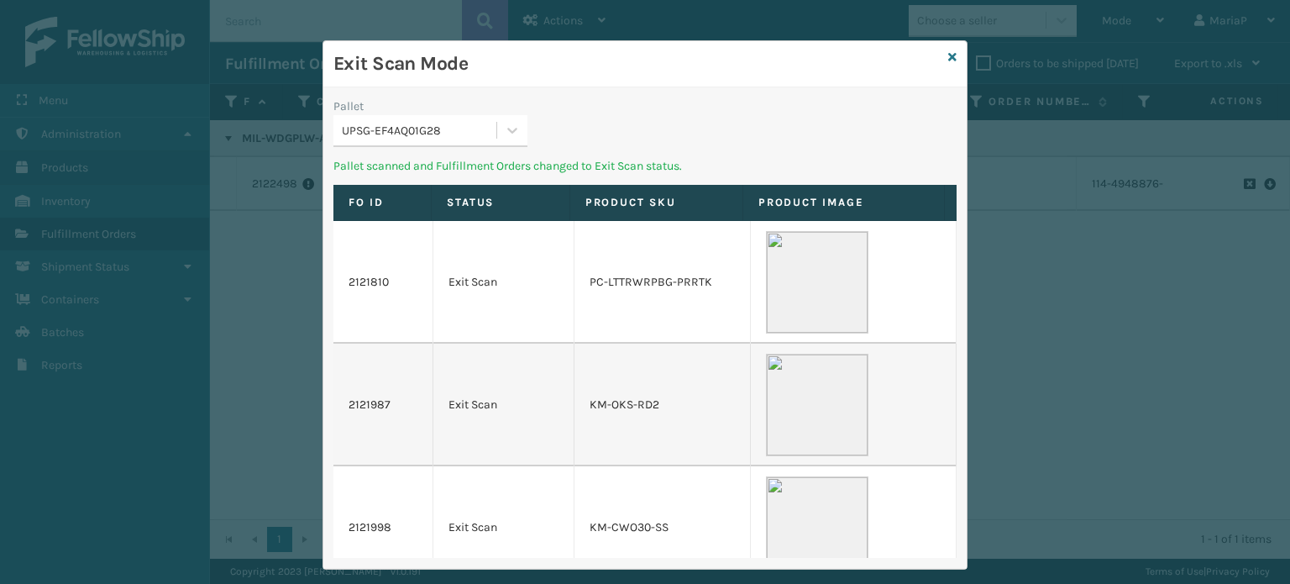
click at [424, 129] on div "UPSG-EF4AQ01G28" at bounding box center [420, 131] width 156 height 18
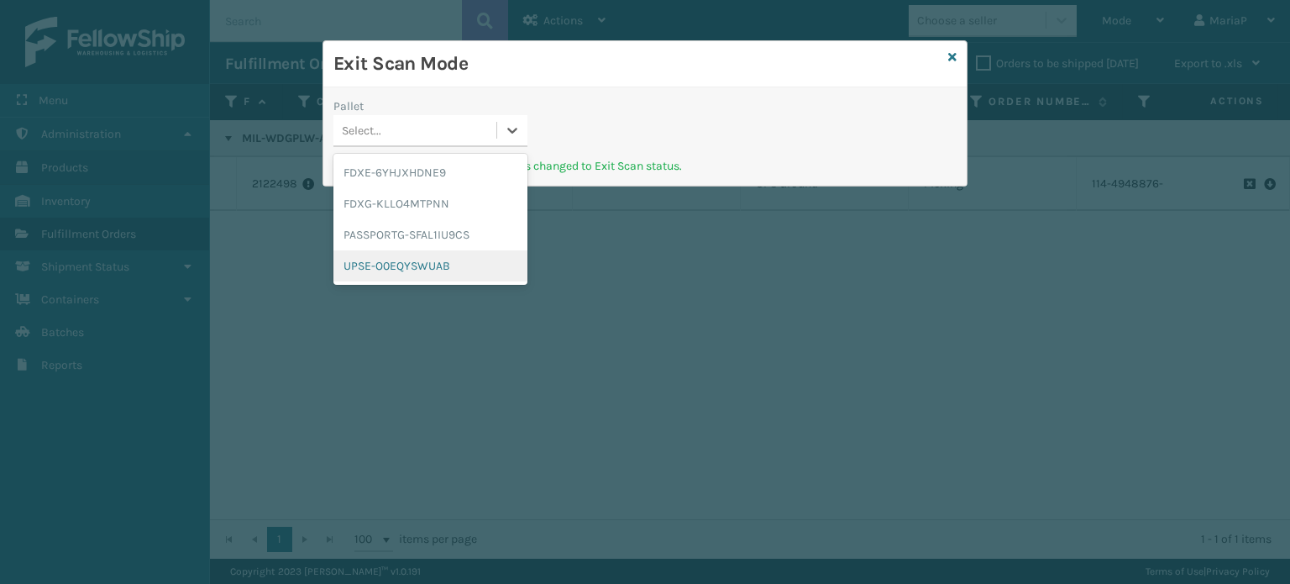
click at [385, 271] on div "UPSE-O0EQYSWUAB" at bounding box center [431, 265] width 194 height 31
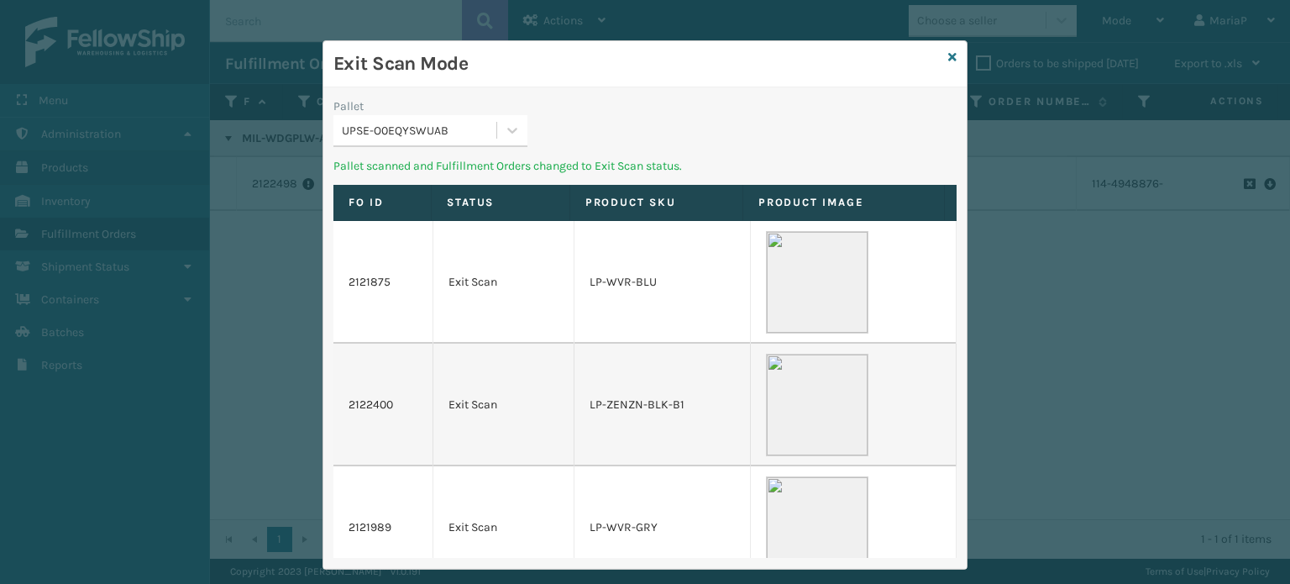
click at [450, 130] on div "UPSE-O0EQYSWUAB" at bounding box center [420, 131] width 156 height 18
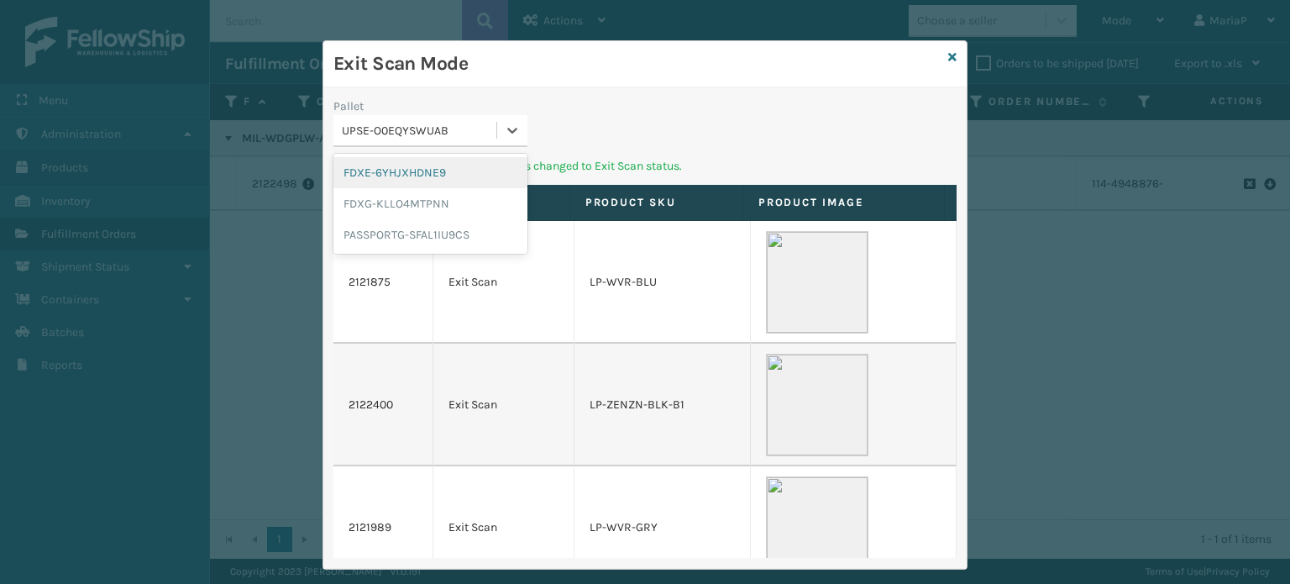
click at [432, 172] on div "FDXE-6YHJXHDNE9" at bounding box center [431, 172] width 194 height 31
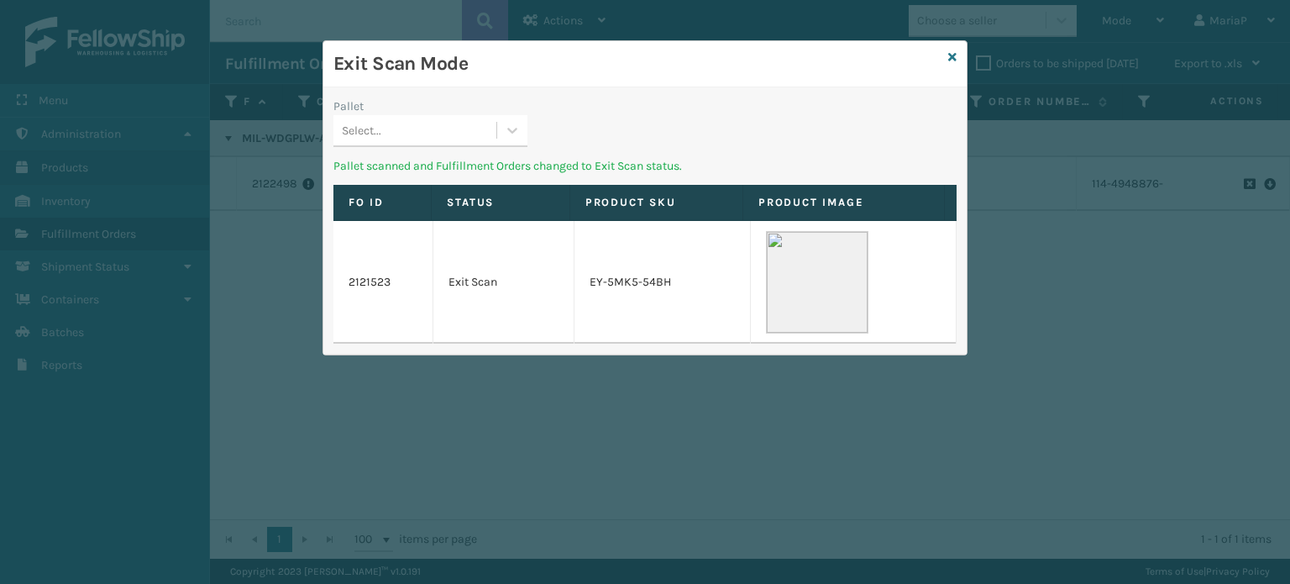
click at [457, 122] on div "Select..." at bounding box center [415, 131] width 163 height 28
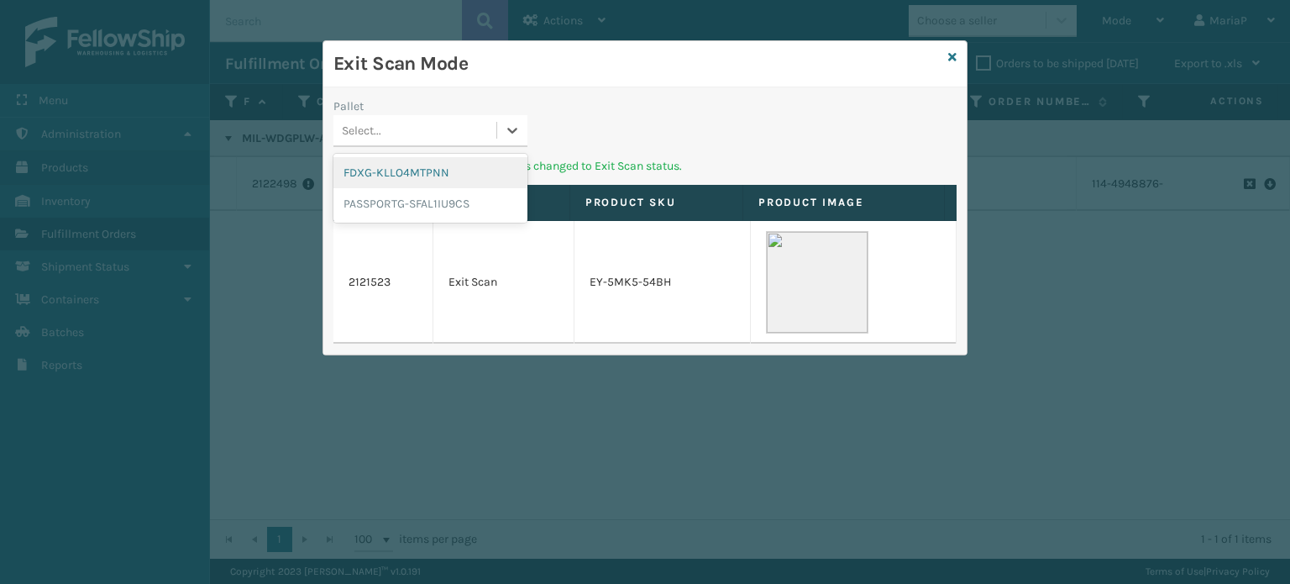
click at [434, 179] on div "FDXG-KLLO4MTPNN" at bounding box center [431, 172] width 194 height 31
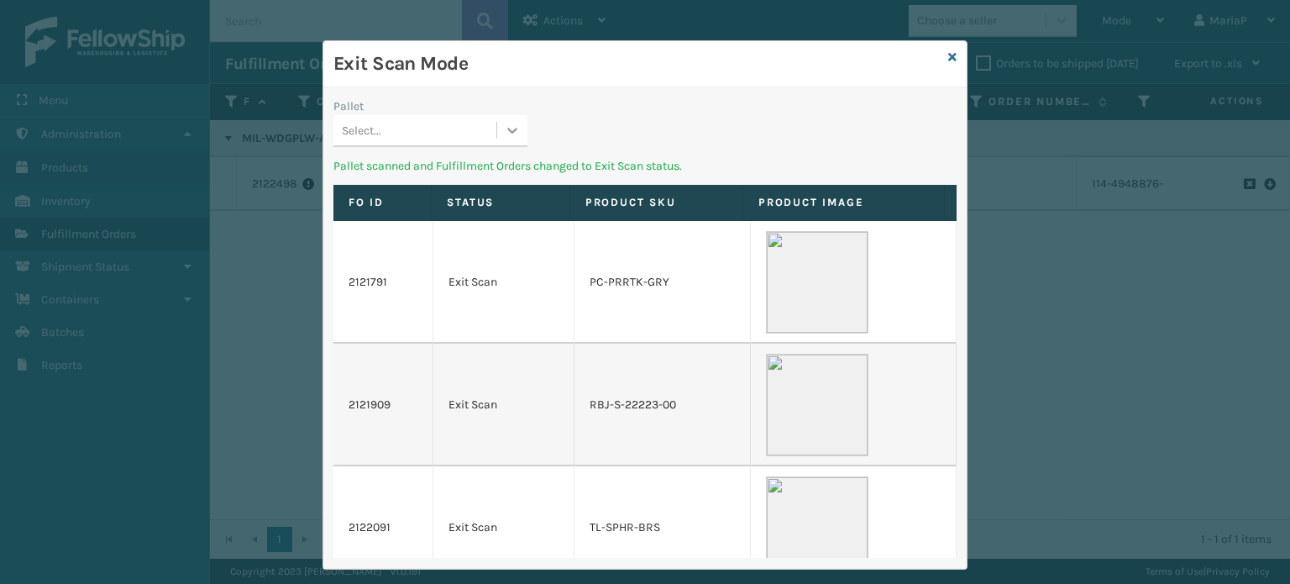
click at [504, 124] on icon at bounding box center [512, 130] width 17 height 17
